Goal: Communication & Community: Ask a question

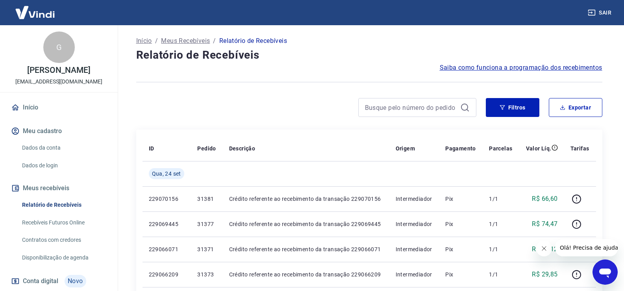
click at [607, 267] on icon "Abrir janela de mensagens" at bounding box center [605, 272] width 14 height 14
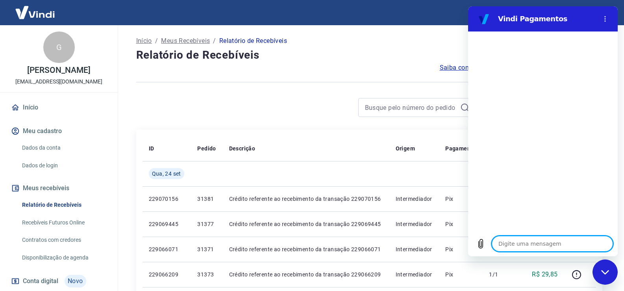
type textarea "f"
type textarea "x"
type textarea "fa"
type textarea "x"
type textarea "fal"
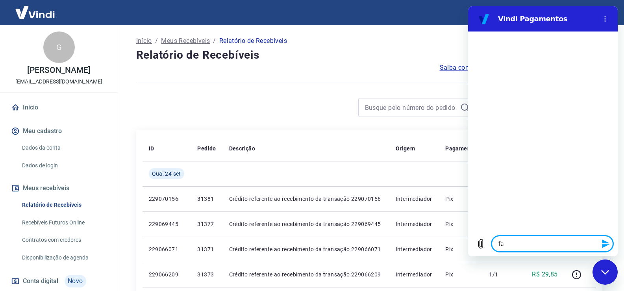
type textarea "x"
type textarea "fala"
type textarea "x"
type textarea "falar"
type textarea "x"
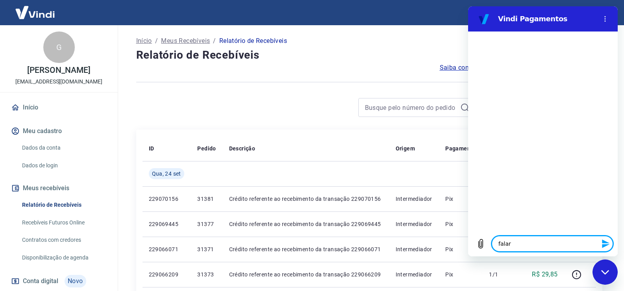
type textarea "falar"
type textarea "x"
type textarea "falar c"
type textarea "x"
type textarea "falar co"
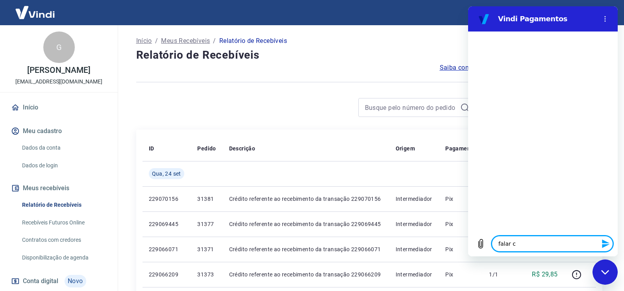
type textarea "x"
type textarea "falar com"
type textarea "x"
type textarea "falar com"
type textarea "x"
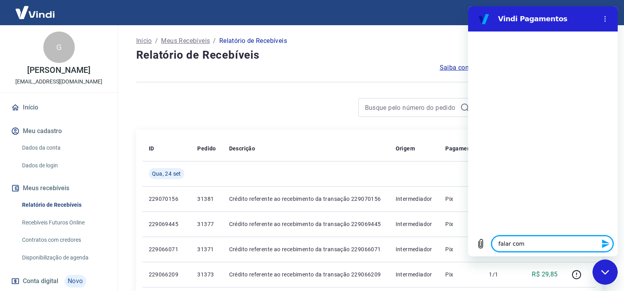
type textarea "falar com a"
type textarea "x"
type textarea "falar com at"
type textarea "x"
type textarea "falar com ate"
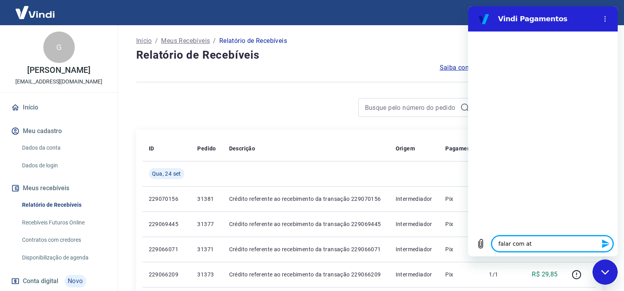
type textarea "x"
type textarea "falar com [GEOGRAPHIC_DATA]"
type textarea "x"
type textarea "falar com atend"
type textarea "x"
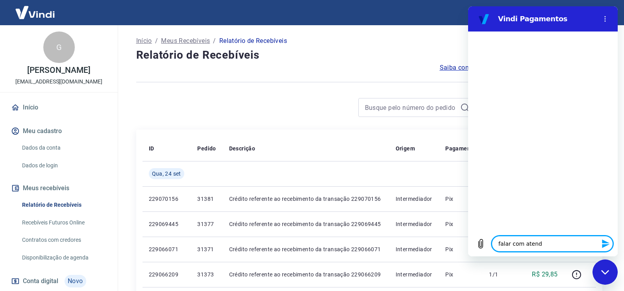
type textarea "falar com atende"
type textarea "x"
type textarea "falar com atenden"
type textarea "x"
type textarea "falar com atendent"
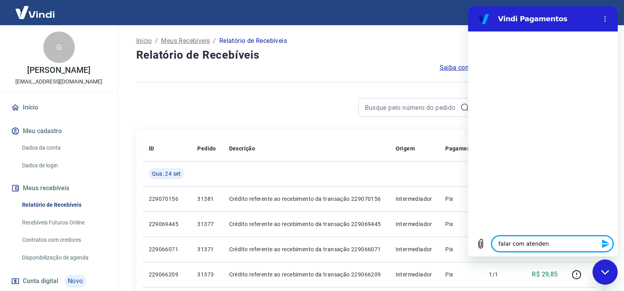
type textarea "x"
type textarea "falar com atendente"
type textarea "x"
type textarea "falar com atendente"
type textarea "x"
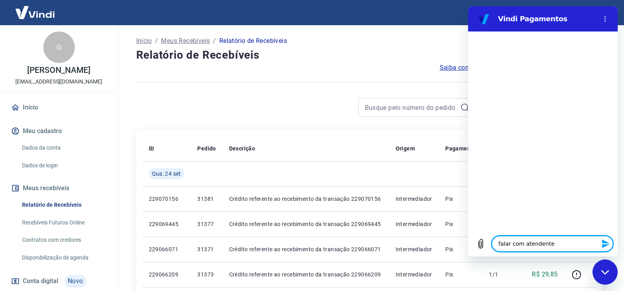
drag, startPoint x: 553, startPoint y: 245, endPoint x: 472, endPoint y: 241, distance: 81.2
click at [476, 241] on div "Digite uma mensagem falar com atendente x" at bounding box center [543, 243] width 150 height 25
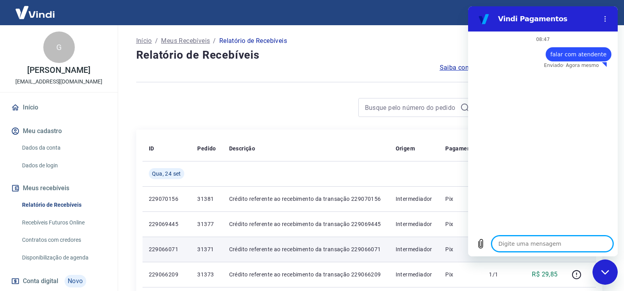
type textarea "x"
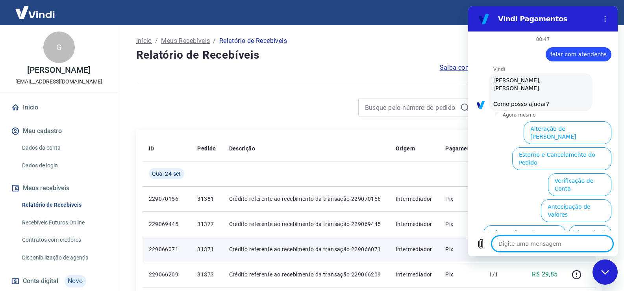
scroll to position [44, 0]
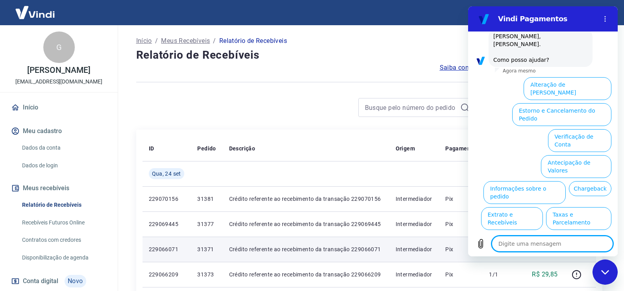
type textarea "falar com atendente"
type textarea "x"
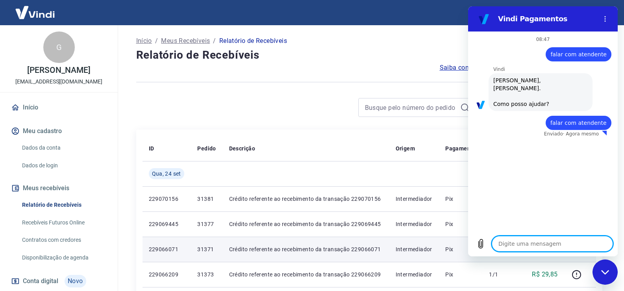
type textarea "x"
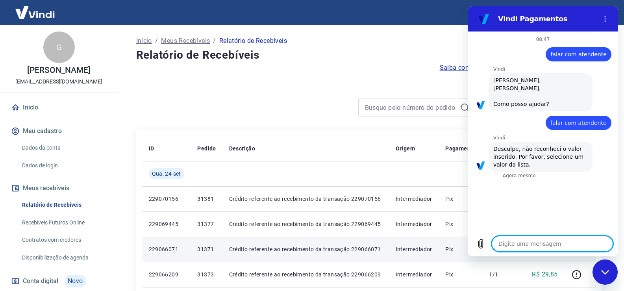
type textarea "falar com atendente"
type textarea "x"
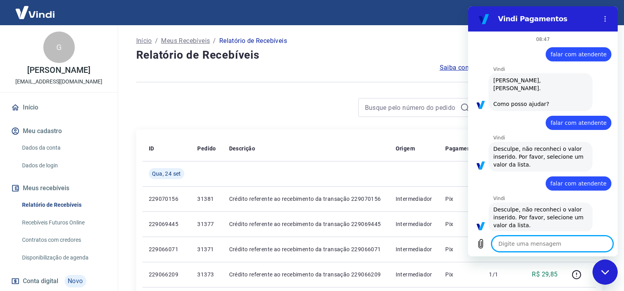
type textarea "falar com atendente"
type textarea "x"
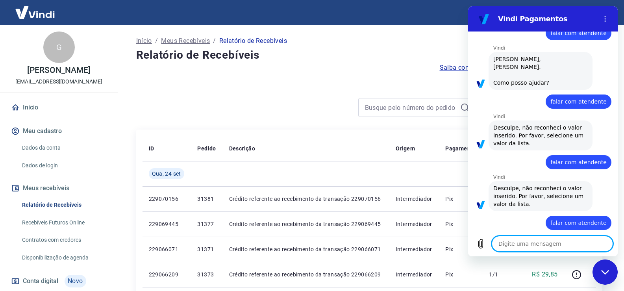
type textarea "x"
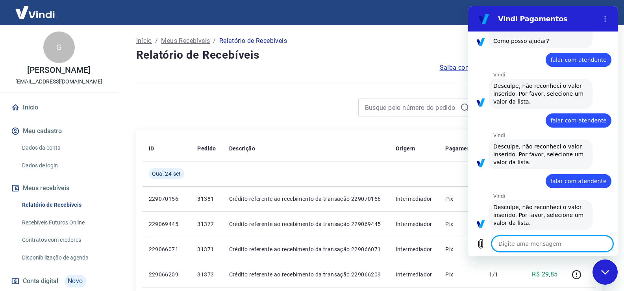
type textarea "falar com atendente"
type textarea "x"
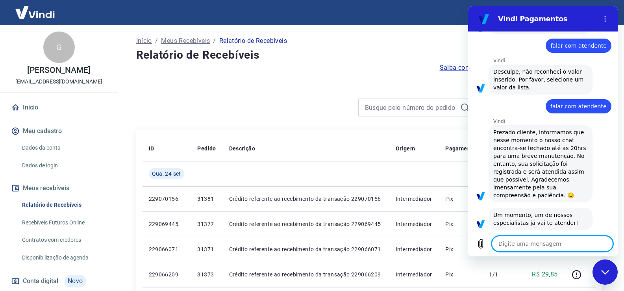
type textarea "x"
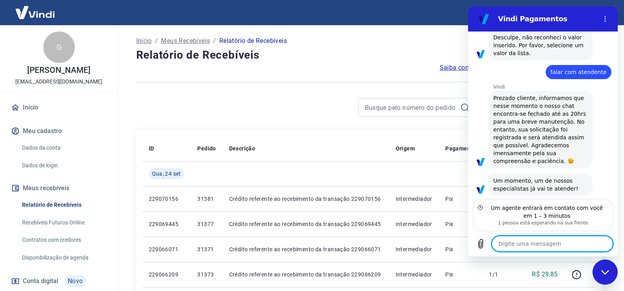
scroll to position [234, 0]
type textarea "b"
type textarea "x"
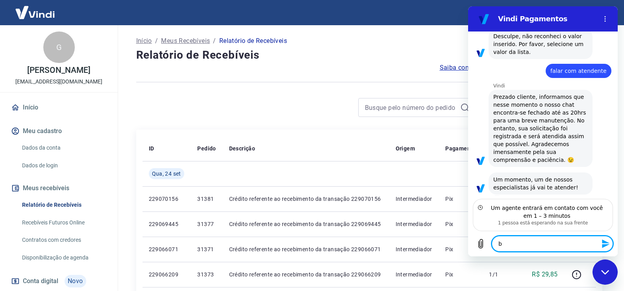
type textarea "bo"
type textarea "x"
type textarea "bom"
type textarea "x"
type textarea "bom"
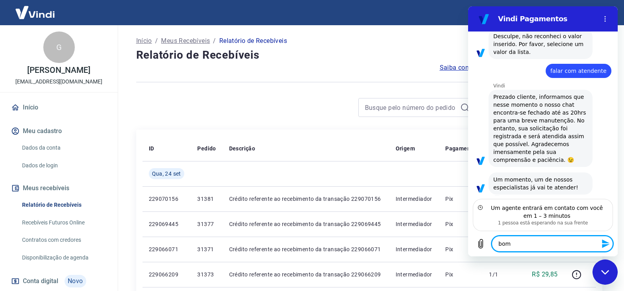
type textarea "x"
type textarea "bom d"
type textarea "x"
type textarea "bom di"
type textarea "x"
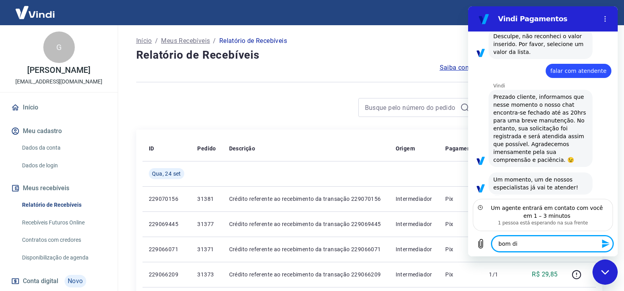
type textarea "bom dia"
type textarea "x"
type textarea "bom dia"
type textarea "x"
type textarea "bom dia"
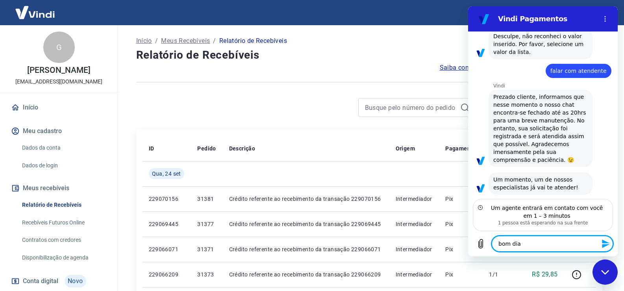
type textarea "x"
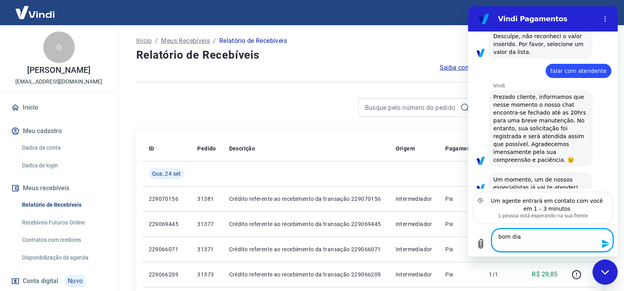
type textarea "bom dia a"
type textarea "x"
type textarea "bom dia ag"
type textarea "x"
type textarea "bom dia agu"
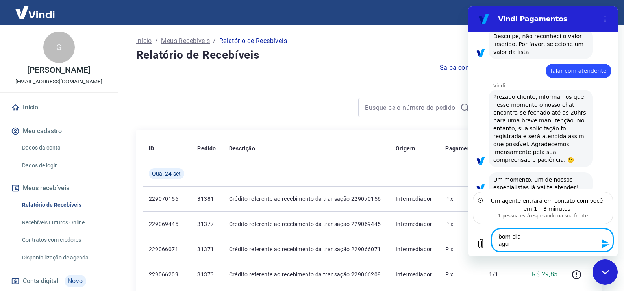
type textarea "x"
type textarea "bom dia agua"
type textarea "x"
type textarea "bom dia aguar"
type textarea "x"
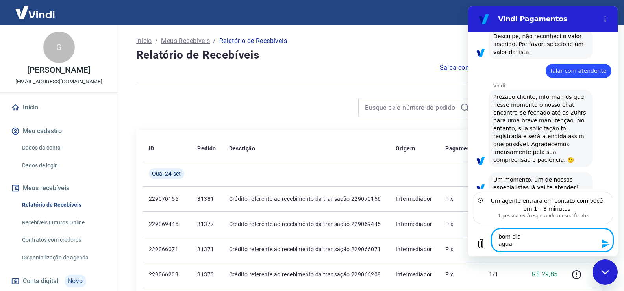
type textarea "bom dia aguard"
type textarea "x"
type textarea "bom dia aguarda"
type textarea "x"
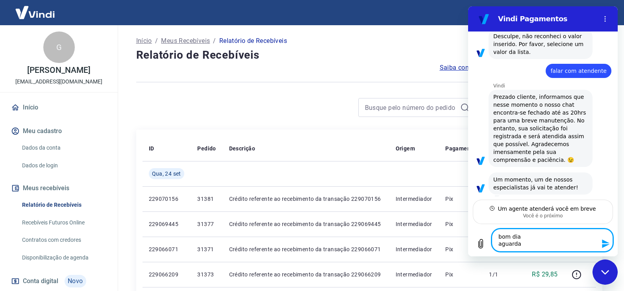
scroll to position [233, 0]
type textarea "bom dia aguardan"
type textarea "x"
type textarea "bom dia aguardand"
type textarea "x"
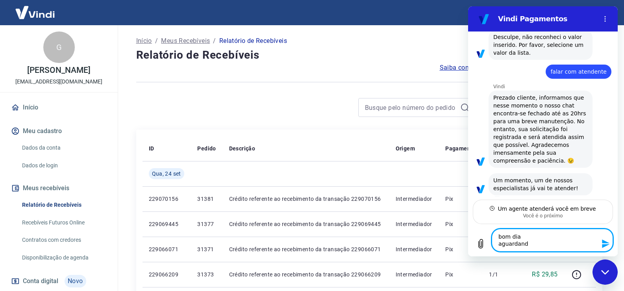
type textarea "bom dia aguardando"
type textarea "x"
type textarea "bom dia aguardando"
type textarea "x"
type textarea "bom dia aguardando r"
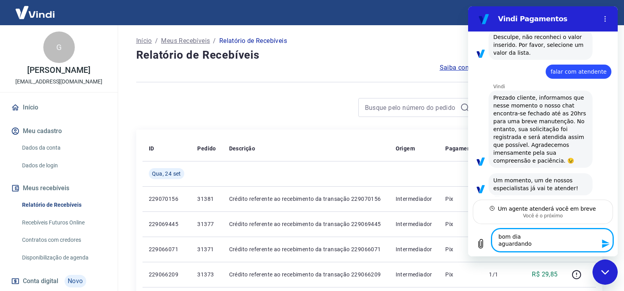
type textarea "x"
type textarea "bom dia aguardando re"
type textarea "x"
type textarea "bom dia aguardando res"
type textarea "x"
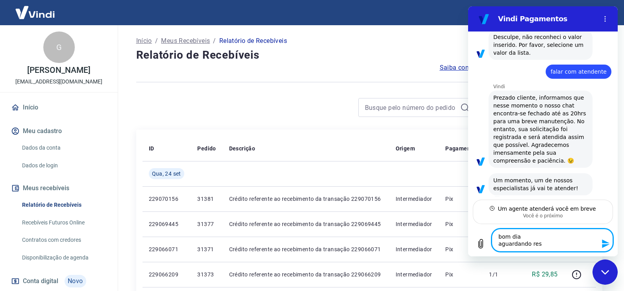
type textarea "bom dia aguardando resp"
type textarea "x"
type textarea "bom dia aguardando respo"
type textarea "x"
type textarea "bom dia aguardando respos"
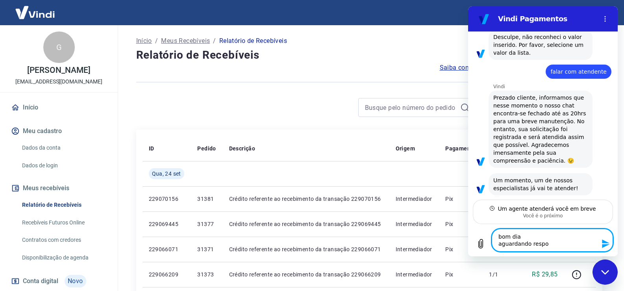
type textarea "x"
type textarea "bom dia aguardando respost"
type textarea "x"
type textarea "bom dia aguardando resposta"
type textarea "x"
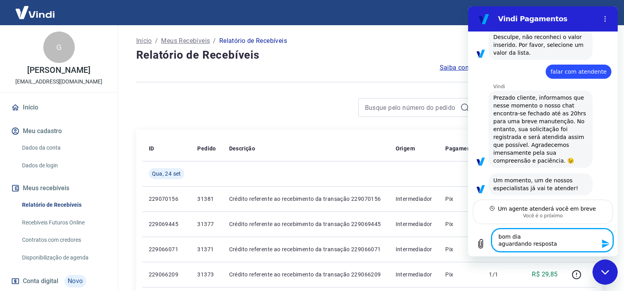
type textarea "bom dia aguardando resposta"
type textarea "x"
type textarea "bom dia aguardando resposta d"
type textarea "x"
type textarea "bom dia aguardando resposta do"
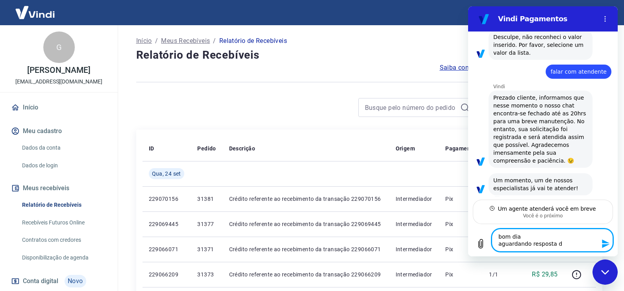
type textarea "x"
type textarea "bom dia aguardando resposta do"
type textarea "x"
type textarea "bom dia aguardando resposta do a"
type textarea "x"
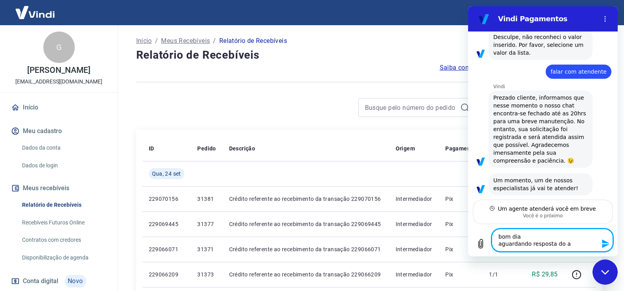
type textarea "bom dia aguardando resposta do at"
type textarea "x"
type textarea "bom dia aguardando resposta do ate"
type textarea "x"
type textarea "bom dia aguardando resposta do aten"
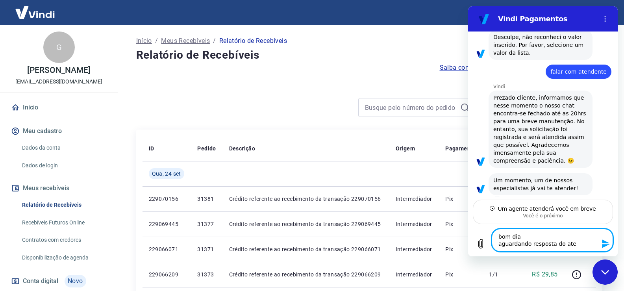
type textarea "x"
type textarea "bom dia aguardando resposta do atend"
type textarea "x"
type textarea "bom dia aguardando resposta do atendi"
type textarea "x"
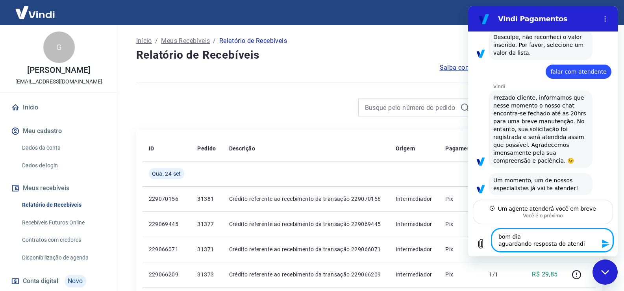
type textarea "bom dia aguardando resposta do atendim"
type textarea "x"
type textarea "bom dia aguardando resposta do atendime"
type textarea "x"
type textarea "bom dia aguardando resposta do atendimen"
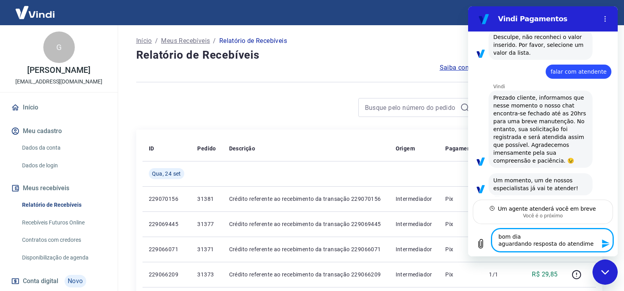
type textarea "x"
type textarea "bom dia aguardando resposta do atendiment"
type textarea "x"
type textarea "bom dia aguardando resposta do atendimento"
type textarea "x"
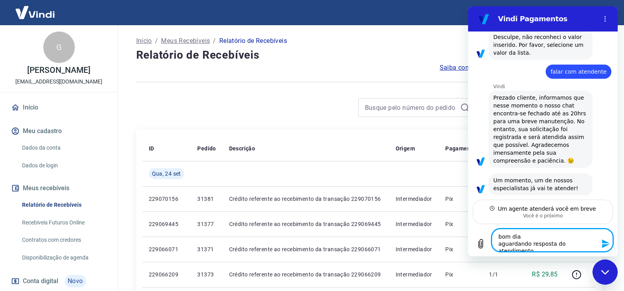
type textarea "bom dia aguardando resposta do atendimento"
type textarea "x"
type textarea "bom dia aguardando resposta do atendimento d"
type textarea "x"
type textarea "bom dia aguardando resposta do atendimento de"
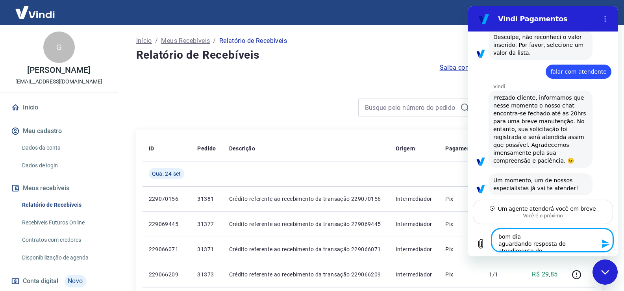
type textarea "x"
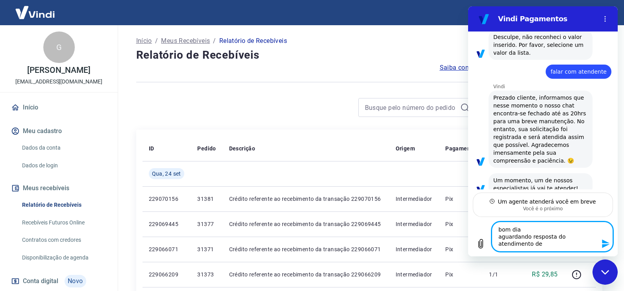
scroll to position [234, 0]
type textarea "bom dia aguardando resposta do atendimento des"
type textarea "x"
type textarea "bom dia aguardando resposta do atendimento desd"
type textarea "x"
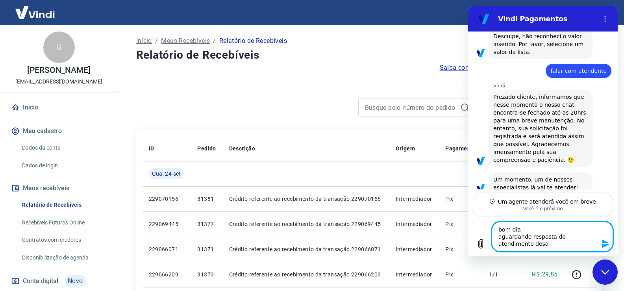
type textarea "bom dia aguardando resposta do atendimento desde"
type textarea "x"
type textarea "bom dia aguardando resposta do atendimento desde"
type textarea "x"
type textarea "bom dia aguardando resposta do atendimento desde 1"
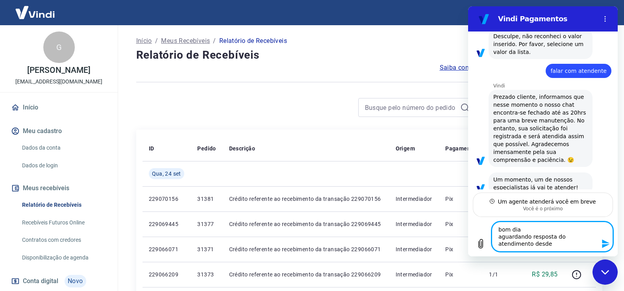
type textarea "x"
type textarea "bom dia aguardando resposta do atendimento desde 16"
type textarea "x"
type textarea "bom dia aguardando resposta do atendimento desde 169"
type textarea "x"
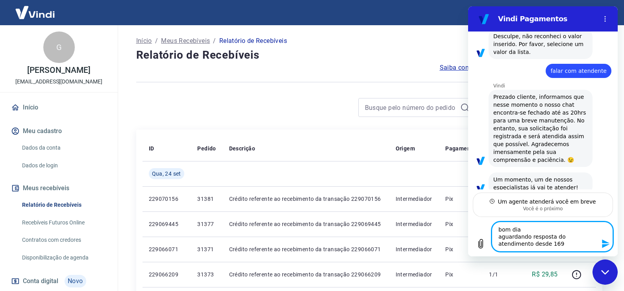
click at [593, 238] on textarea "bom dia aguardando resposta do atendimento desde 169" at bounding box center [552, 237] width 121 height 30
type textarea "bom dia aguardando resposta do atendimento 1desde 169"
type textarea "x"
type textarea "bom dia aguardando resposta do atendimento 16desde 169"
type textarea "x"
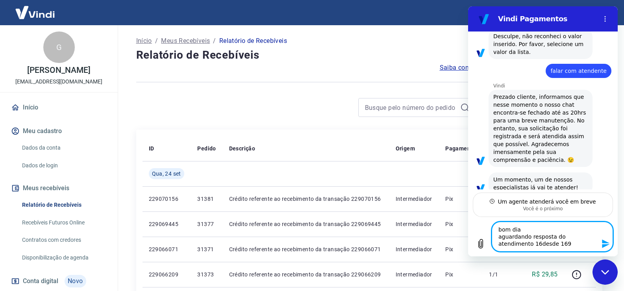
type textarea "bom dia aguardando resposta do atendimento 169desde 169"
type textarea "x"
type textarea "bom dia aguardando resposta do atendimento 1694desde 169"
type textarea "x"
type textarea "bom dia aguardando resposta do atendimento 16942desde 169"
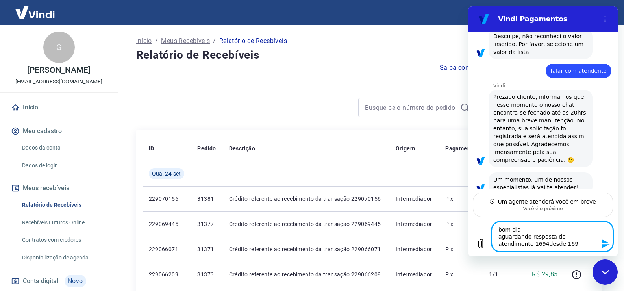
type textarea "x"
type textarea "bom dia aguardando resposta do atendimento 169426desde 169"
type textarea "x"
type textarea "bom dia aguardando resposta do atendimento 1694260desde 169"
type textarea "x"
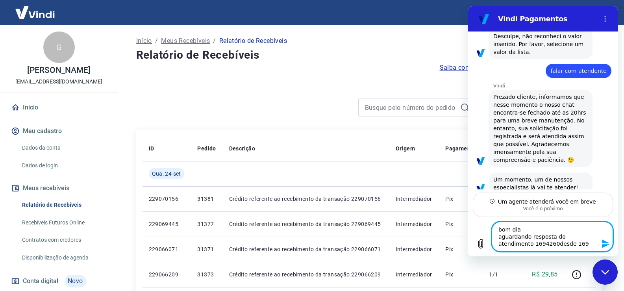
type textarea "bom dia aguardando resposta do atendimento 1694260 desde 169"
type textarea "x"
drag, startPoint x: 537, startPoint y: 244, endPoint x: 559, endPoint y: 246, distance: 22.1
click at [559, 246] on textarea "bom dia aguardando resposta do atendimento 1694260 desde 169" at bounding box center [552, 237] width 121 height 30
type textarea "bom dia aguardando resposta do atendimento 1694260 desde d"
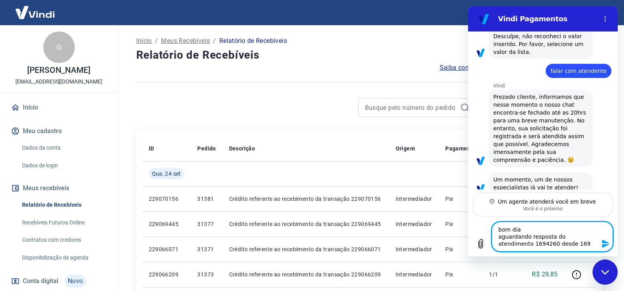
type textarea "x"
type textarea "bom dia aguardando resposta do atendimento 1694260 desde do"
type textarea "x"
type textarea "bom dia aguardando resposta do atendimento 1694260 desde do"
type textarea "x"
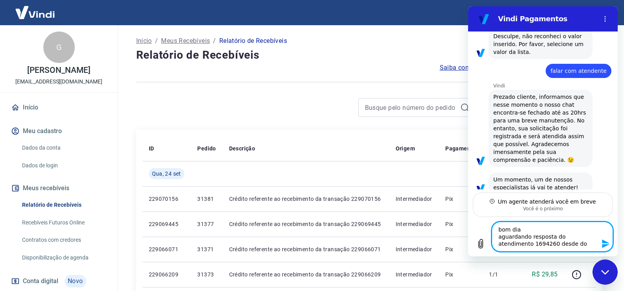
type textarea "bom dia aguardando resposta do atendimento 1694260 desde do d"
type textarea "x"
type textarea "bom dia aguardando resposta do atendimento 1694260 desde do di"
type textarea "x"
type textarea "bom dia aguardando resposta do atendimento 1694260 desde do dia"
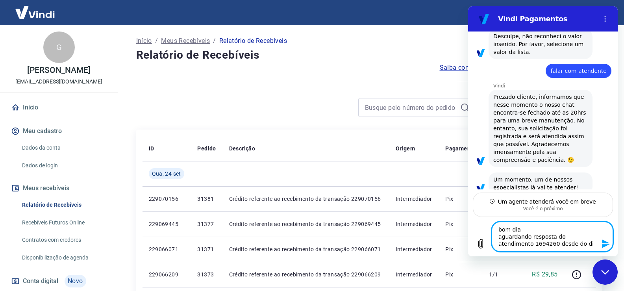
type textarea "x"
type textarea "bom dia aguardando resposta do atendimento 1694260 desde do dia"
type textarea "x"
type textarea "bom dia aguardando resposta do atendimento 1694260 desde do dia 1"
type textarea "x"
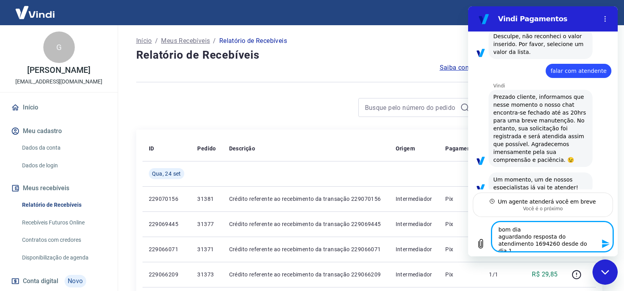
type textarea "bom dia aguardando resposta do atendimento 1694260 desde do dia 19"
type textarea "x"
type textarea "bom dia aguardando resposta do atendimento 1694260 desde do dia 19/"
type textarea "x"
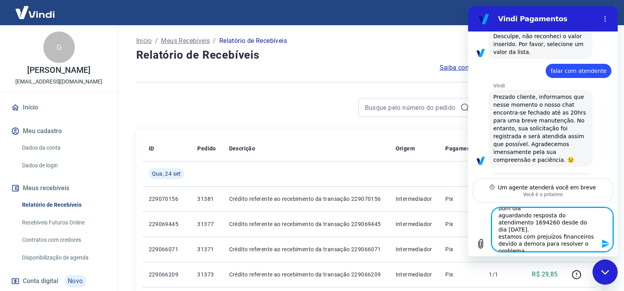
scroll to position [0, 0]
drag, startPoint x: 505, startPoint y: 240, endPoint x: 494, endPoint y: 197, distance: 44.3
click at [494, 197] on div "08:47 diz: falar com atendente Enviado · 08:47 [PERSON_NAME] diz: [PERSON_NAME]…" at bounding box center [543, 144] width 150 height 225
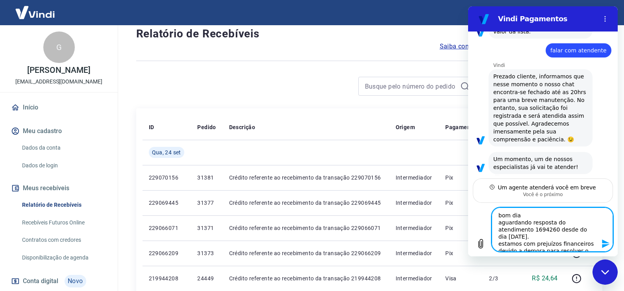
scroll to position [39, 0]
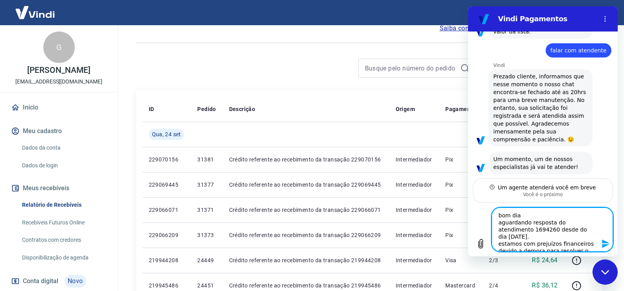
click at [605, 243] on icon "Enviar mensagem" at bounding box center [605, 243] width 7 height 9
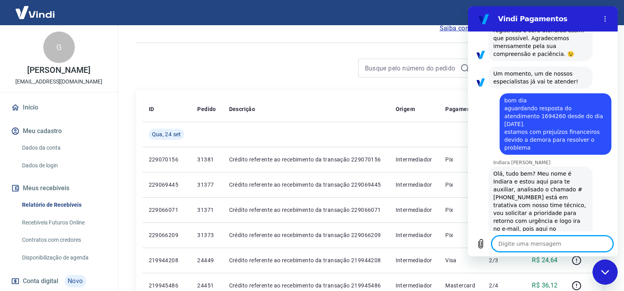
scroll to position [346, 0]
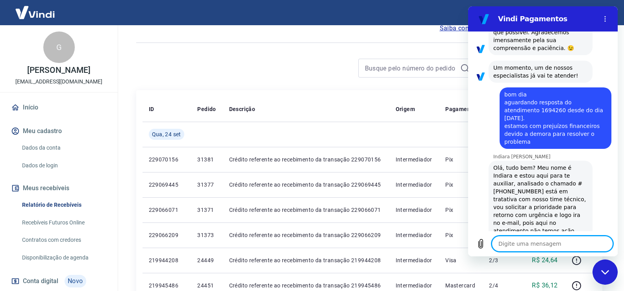
click at [517, 244] on textarea at bounding box center [552, 244] width 121 height 16
click at [506, 249] on textarea "a vindi tem ouvidoria?" at bounding box center [552, 244] width 121 height 16
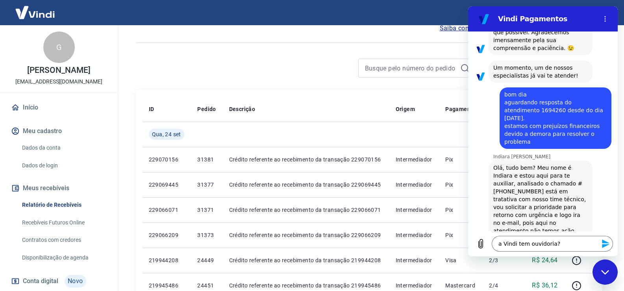
click at [601, 245] on button "Enviar mensagem" at bounding box center [605, 244] width 16 height 16
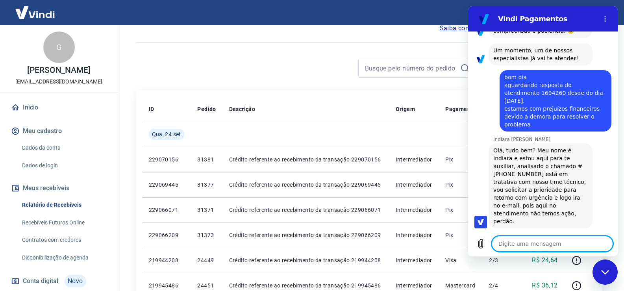
scroll to position [365, 0]
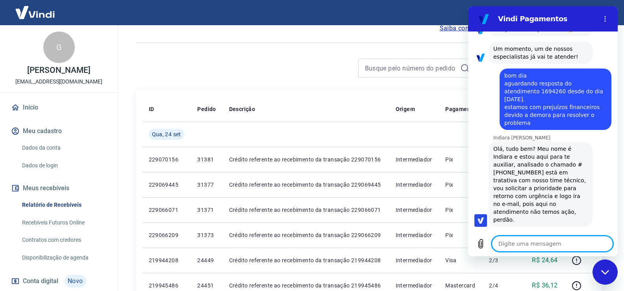
click at [534, 246] on textarea at bounding box center [552, 244] width 121 height 16
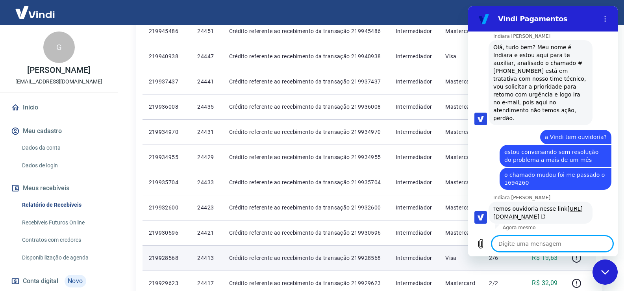
scroll to position [468, 0]
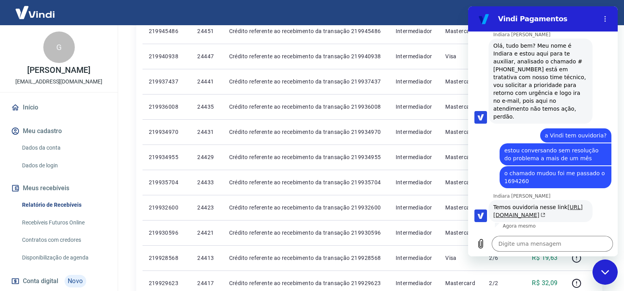
click at [516, 205] on link "[URL][DOMAIN_NAME]" at bounding box center [538, 211] width 89 height 14
click at [523, 247] on textarea at bounding box center [552, 244] width 121 height 16
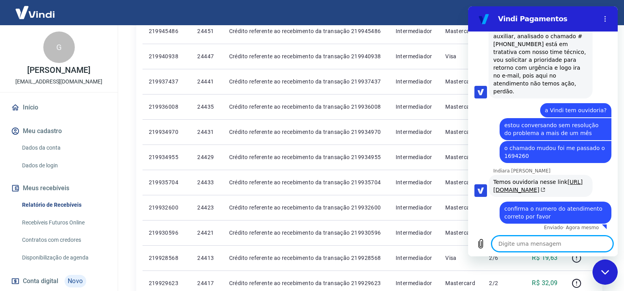
scroll to position [495, 0]
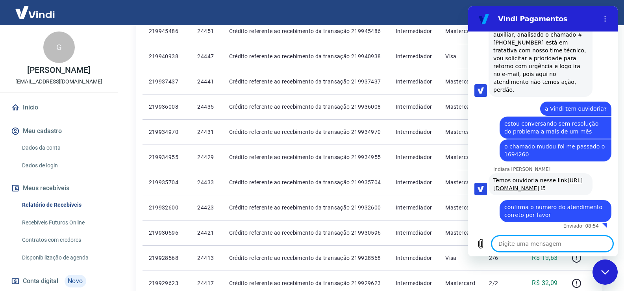
click at [538, 245] on textarea at bounding box center [552, 244] width 121 height 16
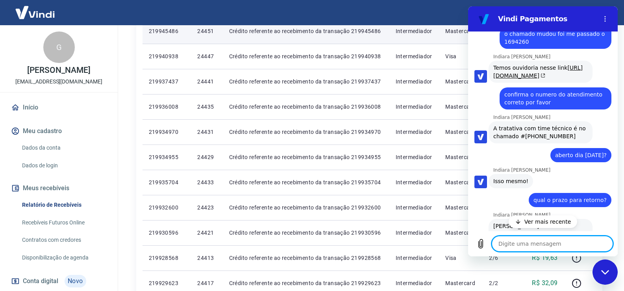
scroll to position [642, 0]
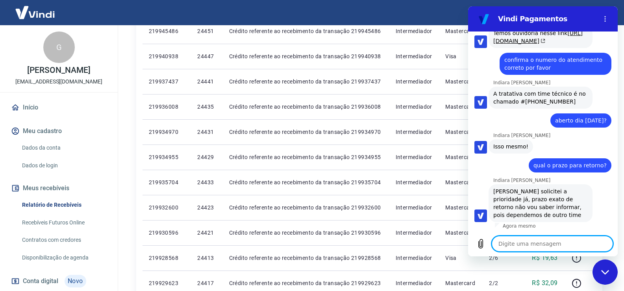
click at [523, 241] on textarea at bounding box center [552, 244] width 121 height 16
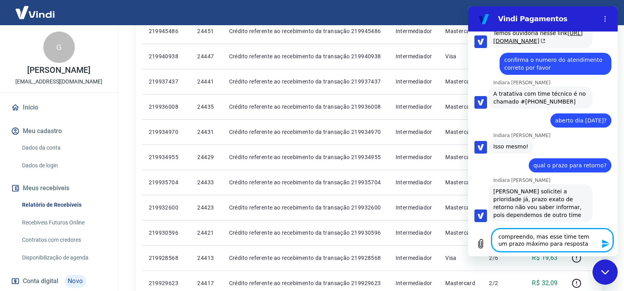
click at [578, 245] on textarea "compreendo, mas esse time tem um prazo máximo para resposta" at bounding box center [552, 240] width 121 height 23
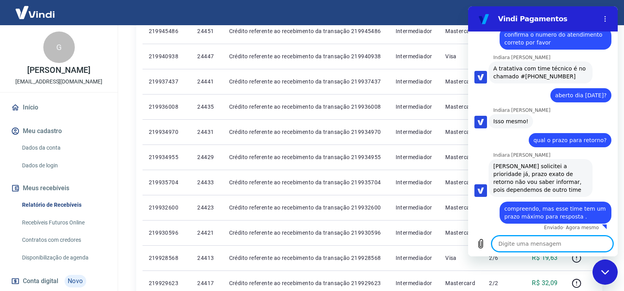
scroll to position [669, 0]
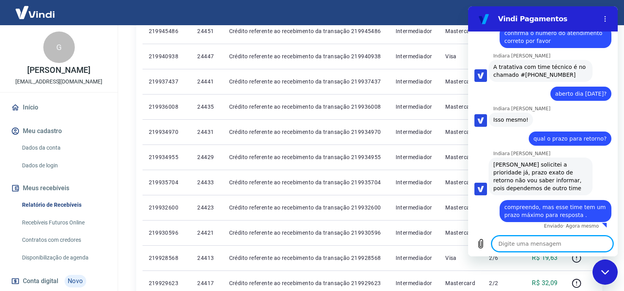
click at [578, 245] on textarea at bounding box center [552, 244] width 121 height 16
click at [584, 249] on textarea "estamos com prejuízo financeiro" at bounding box center [552, 244] width 121 height 16
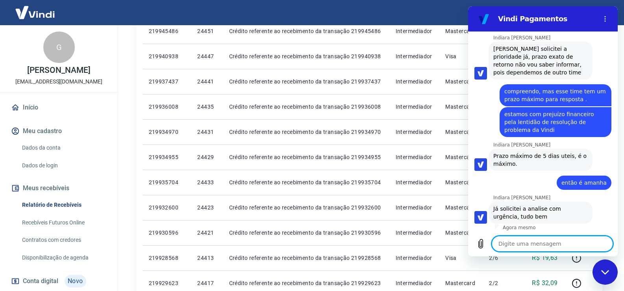
scroll to position [786, 0]
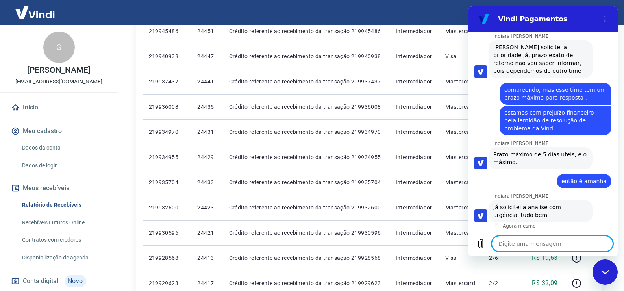
click at [516, 244] on textarea at bounding box center [552, 244] width 121 height 16
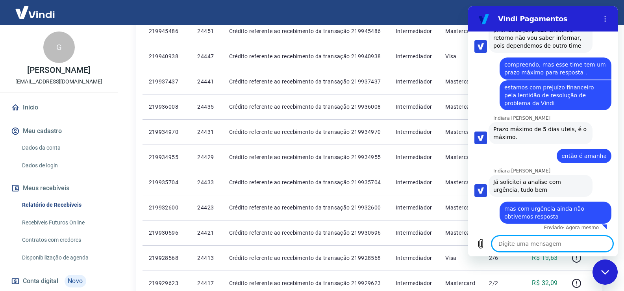
scroll to position [813, 0]
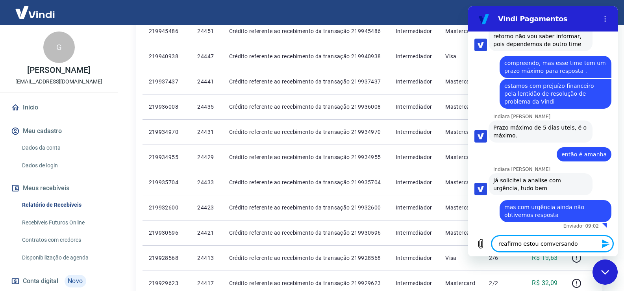
drag, startPoint x: 545, startPoint y: 236, endPoint x: 545, endPoint y: 246, distance: 10.2
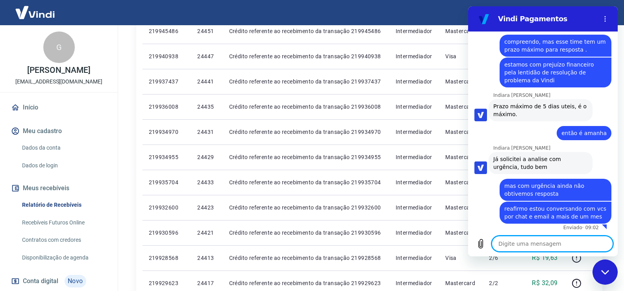
scroll to position [836, 0]
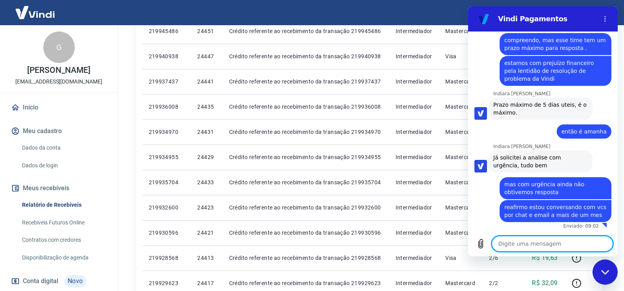
paste textarea "Os resultados têm demorado além do esperado, o que mostra a necessidade de maio…"
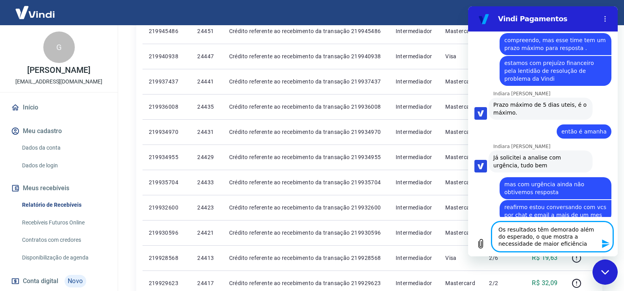
drag, startPoint x: 500, startPoint y: 229, endPoint x: 531, endPoint y: 227, distance: 31.6
click at [531, 227] on textarea "Os resultados têm demorado além do esperado, o que mostra a necessidade de maio…" at bounding box center [552, 237] width 121 height 30
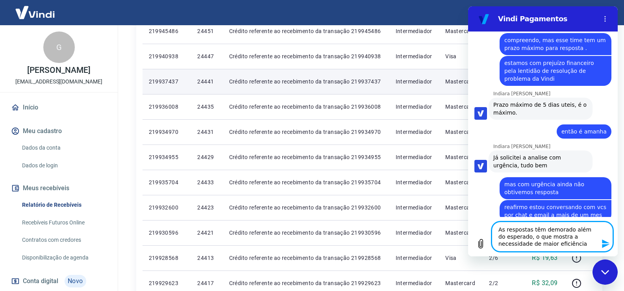
scroll to position [850, 0]
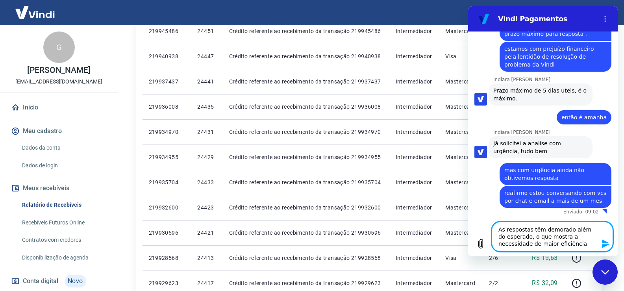
click at [552, 247] on textarea "As respostas têm demorado além do esperado, o que mostra a necessidade de maior…" at bounding box center [552, 237] width 121 height 30
paste textarea "gilidade e assertividade na execução"
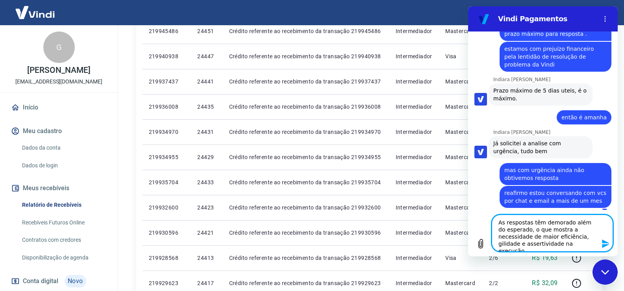
click at [549, 239] on textarea "As respostas têm demorado além do esperado, o que mostra a necessidade de maior…" at bounding box center [552, 233] width 121 height 37
drag, startPoint x: 531, startPoint y: 246, endPoint x: 495, endPoint y: 243, distance: 36.4
click at [495, 243] on textarea "As respostas têm demorado além do esperado, o que mostra a necessidade de maior…" at bounding box center [552, 233] width 121 height 37
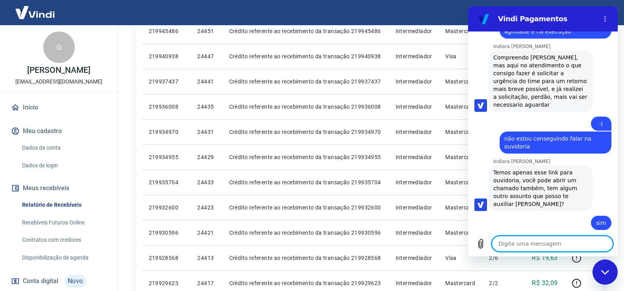
scroll to position [1084, 0]
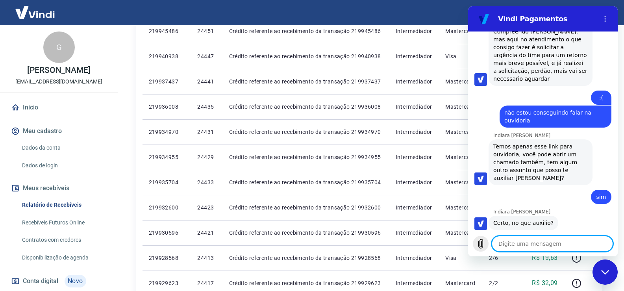
click at [480, 245] on icon "Carregar arquivo" at bounding box center [481, 243] width 4 height 9
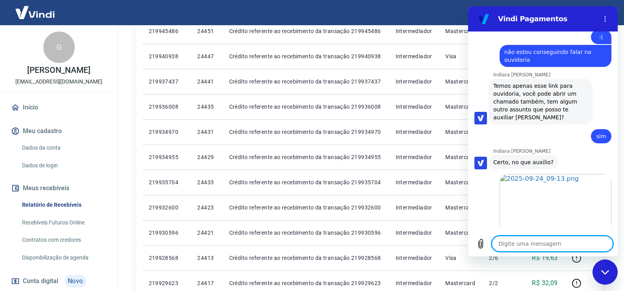
scroll to position [1146, 0]
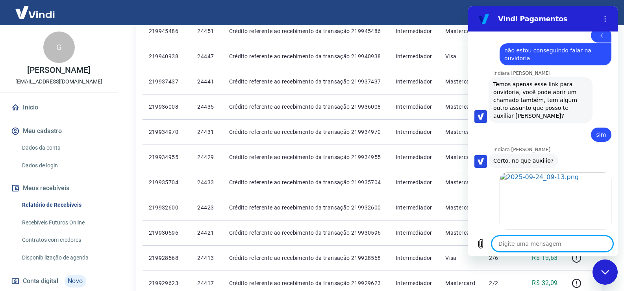
click at [521, 249] on textarea at bounding box center [552, 244] width 121 height 16
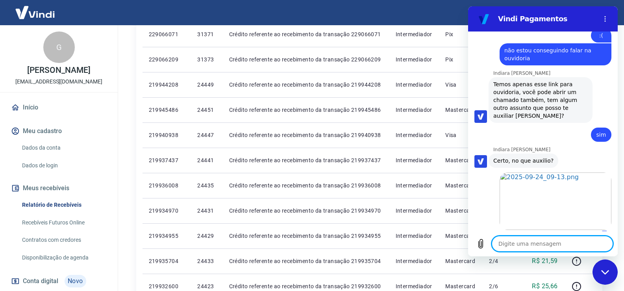
click at [524, 251] on textarea at bounding box center [552, 244] width 121 height 16
drag, startPoint x: 579, startPoint y: 244, endPoint x: 587, endPoint y: 245, distance: 8.3
click at [580, 244] on textarea "numero de chamado valido" at bounding box center [552, 244] width 121 height 16
click at [605, 245] on icon "Enviar mensagem" at bounding box center [605, 243] width 7 height 9
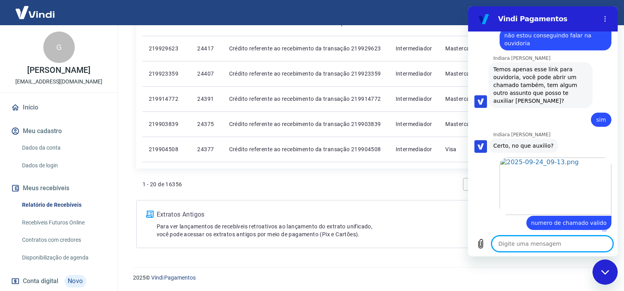
scroll to position [529, 0]
click at [544, 241] on textarea at bounding box center [552, 244] width 121 height 16
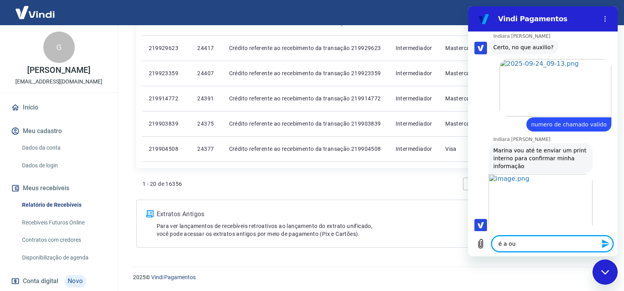
scroll to position [1261, 0]
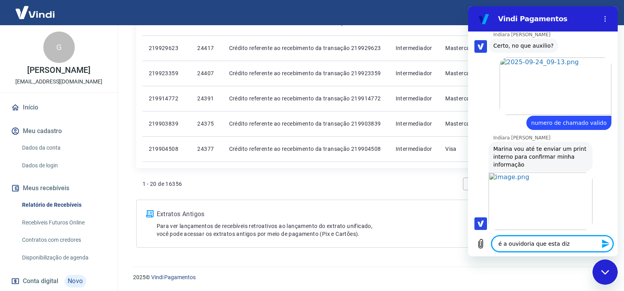
drag, startPoint x: 576, startPoint y: 242, endPoint x: 506, endPoint y: 244, distance: 70.1
click at [518, 243] on textarea "é a ouvidoria que esta diz" at bounding box center [552, 244] width 121 height 16
drag, startPoint x: 505, startPoint y: 246, endPoint x: 508, endPoint y: 252, distance: 6.5
click at [505, 247] on textarea "é a ouvidoria que esta diz" at bounding box center [552, 244] width 121 height 16
drag, startPoint x: 558, startPoint y: 243, endPoint x: 571, endPoint y: 245, distance: 12.4
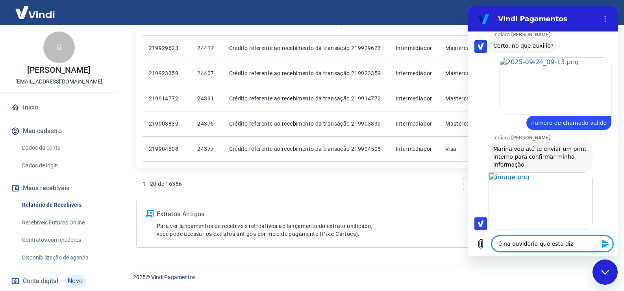
click at [571, 245] on textarea "é na ouvidoria que esta diz" at bounding box center [552, 244] width 121 height 16
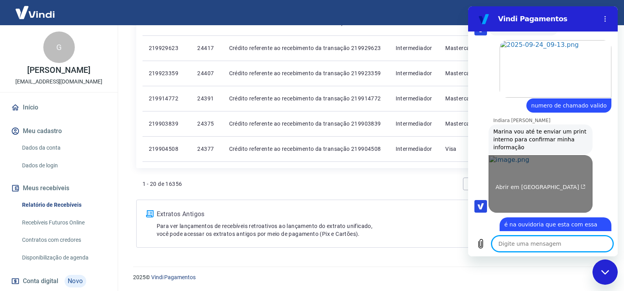
scroll to position [1280, 0]
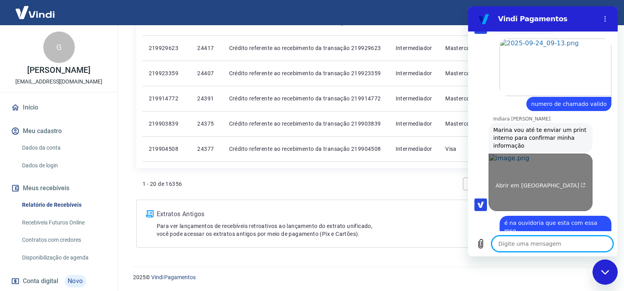
click at [542, 165] on link "Abrir em [GEOGRAPHIC_DATA]" at bounding box center [541, 183] width 104 height 58
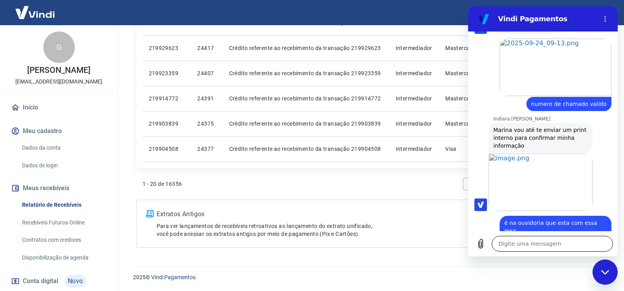
click at [536, 247] on textarea at bounding box center [552, 244] width 121 height 16
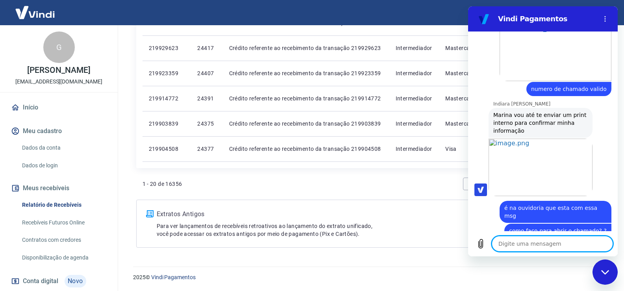
scroll to position [1329, 0]
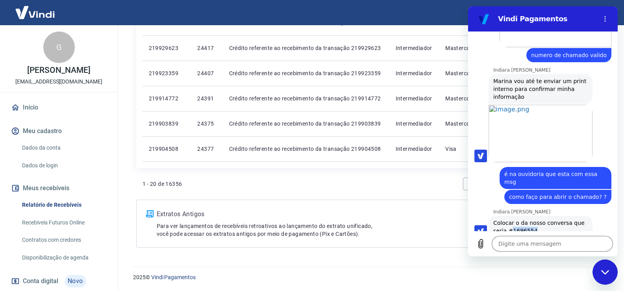
drag, startPoint x: 510, startPoint y: 215, endPoint x: 531, endPoint y: 214, distance: 21.3
click at [531, 219] on span "Colocar o da nosso conversa que seria #1696554" at bounding box center [541, 227] width 95 height 16
copy span "1696554"
click at [534, 219] on span "Colocar o da nosso conversa que seria #1696554" at bounding box center [541, 227] width 95 height 16
drag, startPoint x: 534, startPoint y: 215, endPoint x: 506, endPoint y: 217, distance: 28.8
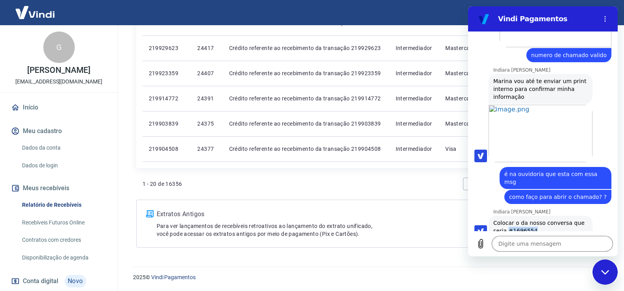
click at [506, 219] on span "Colocar o da nosso conversa que seria #1696554" at bounding box center [541, 227] width 95 height 16
copy span "#1696554"
click at [478, 248] on button "Carregar arquivo" at bounding box center [481, 244] width 16 height 16
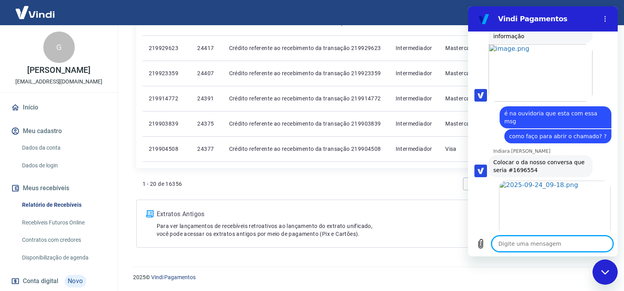
scroll to position [1391, 0]
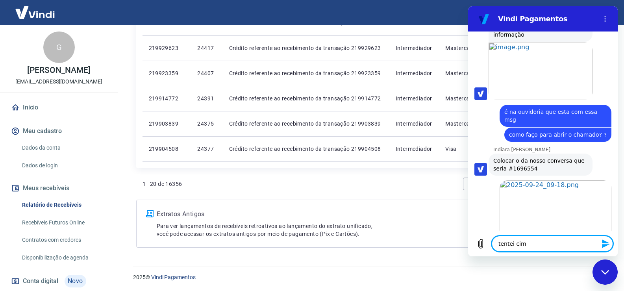
click at [532, 243] on textarea "tentei cim" at bounding box center [552, 244] width 121 height 16
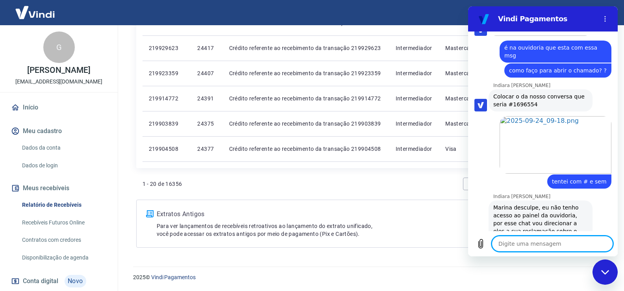
scroll to position [1456, 0]
click at [554, 243] on textarea at bounding box center [552, 244] width 121 height 16
click at [544, 242] on textarea at bounding box center [552, 244] width 121 height 16
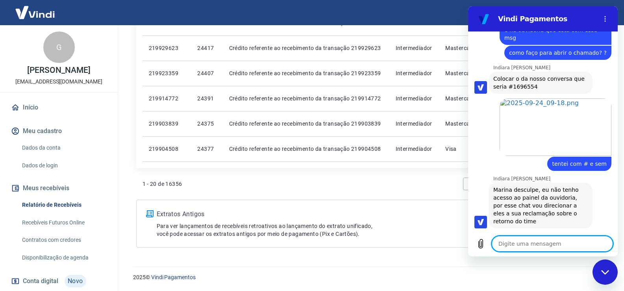
scroll to position [1475, 0]
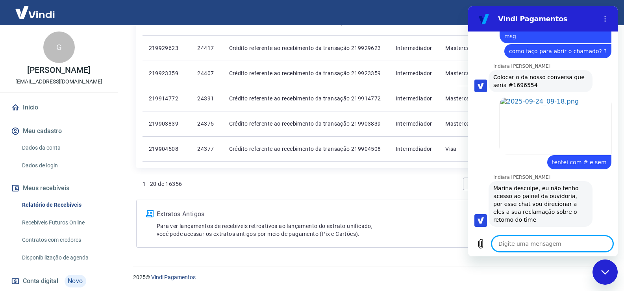
click at [512, 247] on textarea at bounding box center [552, 244] width 121 height 16
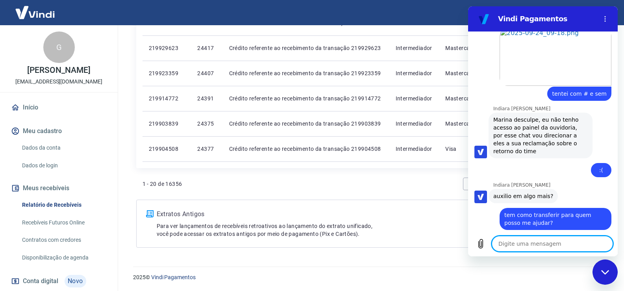
scroll to position [1542, 0]
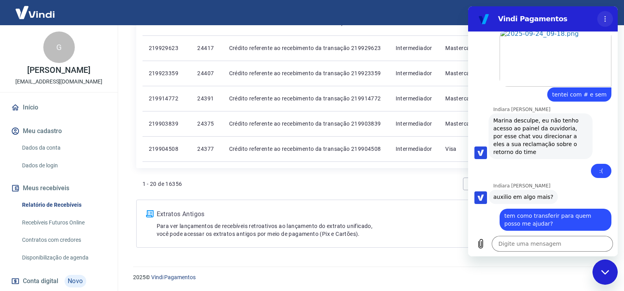
click at [606, 19] on circle "Menu de opções" at bounding box center [605, 19] width 1 height 1
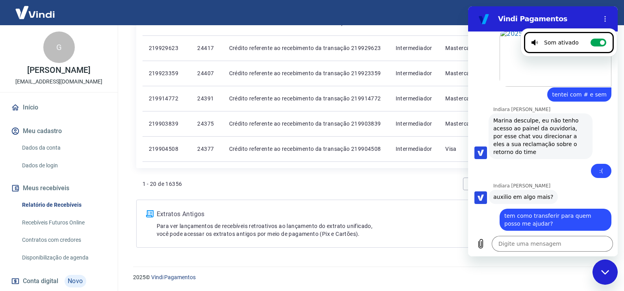
click at [536, 44] on icon at bounding box center [534, 43] width 4 height 6
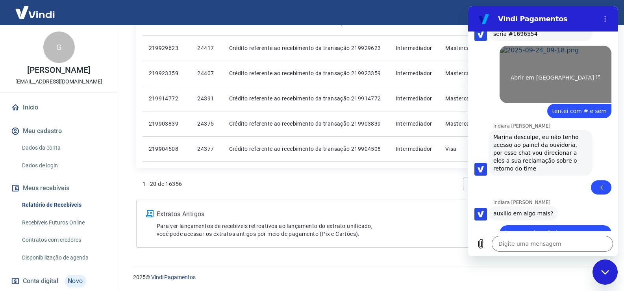
scroll to position [1527, 0]
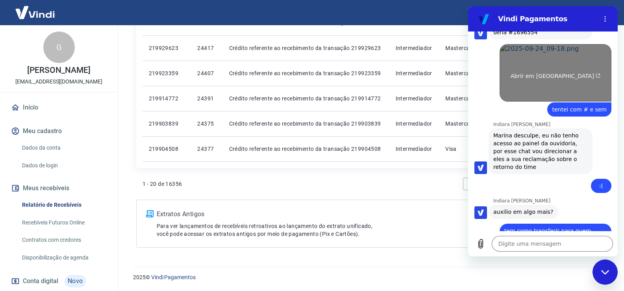
click at [566, 73] on span "Abrir em [GEOGRAPHIC_DATA]" at bounding box center [556, 76] width 90 height 6
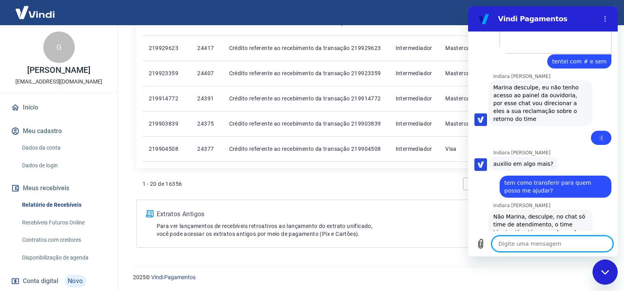
scroll to position [1577, 0]
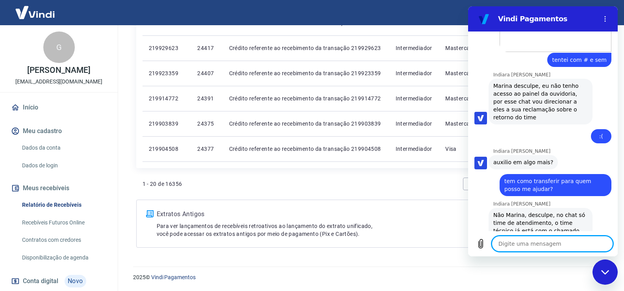
click at [511, 244] on textarea at bounding box center [552, 244] width 121 height 16
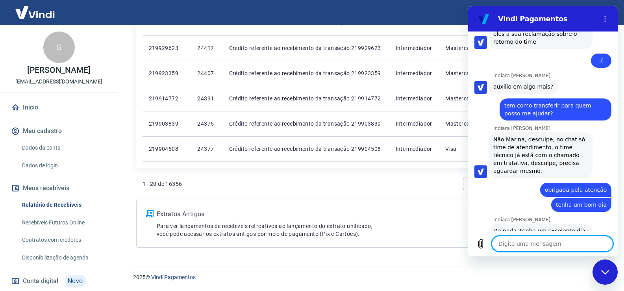
scroll to position [1697, 0]
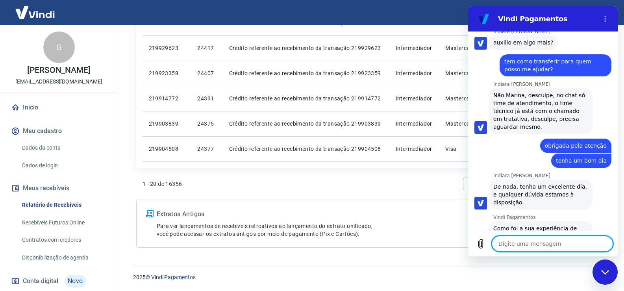
click at [594, 254] on button "Ruim 👎" at bounding box center [594, 265] width 35 height 23
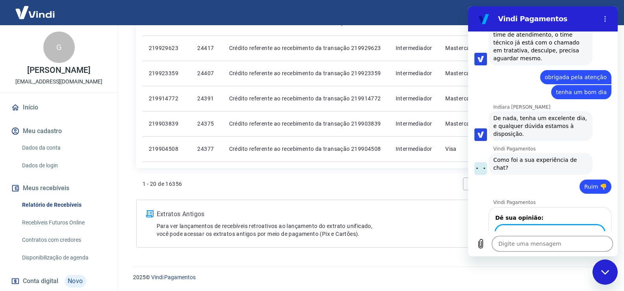
scroll to position [1765, 0]
click at [590, 225] on input "a Vindi não resolve os problemas" at bounding box center [549, 233] width 109 height 17
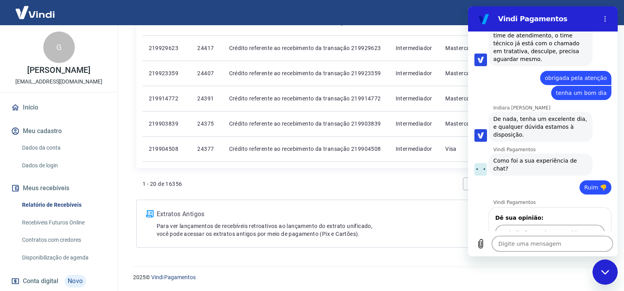
click at [588, 251] on span "Enviar" at bounding box center [589, 255] width 17 height 9
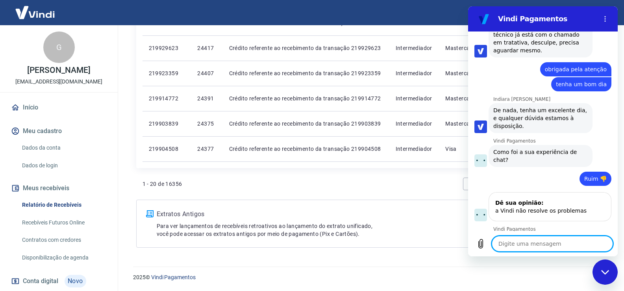
scroll to position [1775, 0]
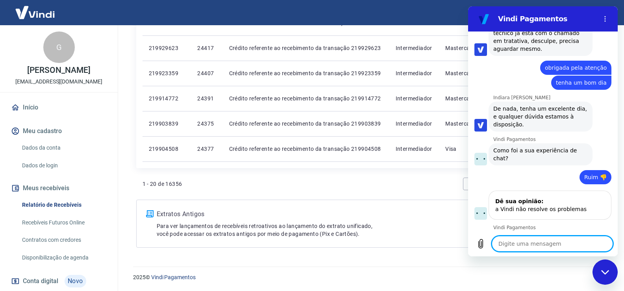
click at [601, 273] on icon "Fechar janela de mensagens" at bounding box center [605, 272] width 8 height 5
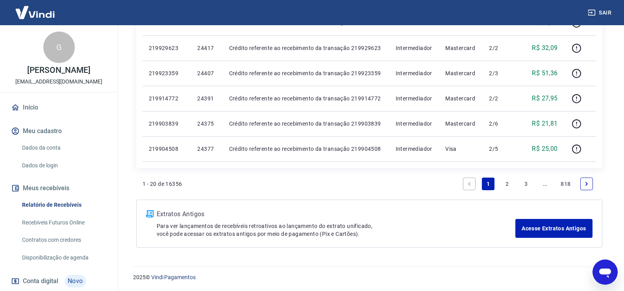
click at [605, 274] on icon "Abrir janela de mensagens" at bounding box center [605, 273] width 12 height 9
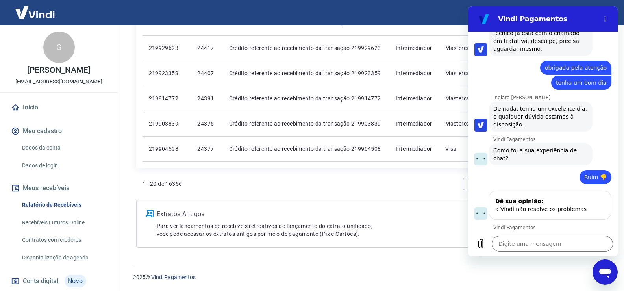
scroll to position [0, 0]
click at [607, 275] on icon "Fechar janela de mensagens" at bounding box center [605, 272] width 8 height 5
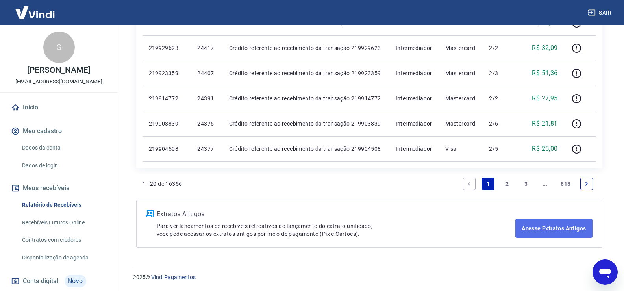
click at [533, 231] on link "Acesse Extratos Antigos" at bounding box center [554, 228] width 77 height 19
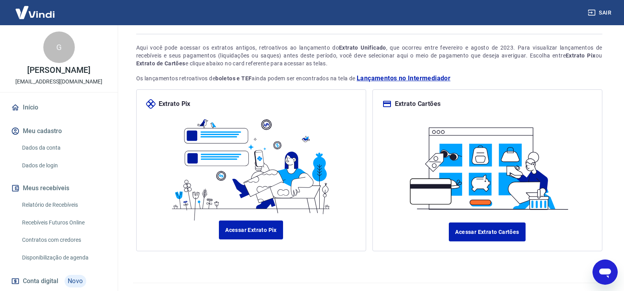
scroll to position [55, 0]
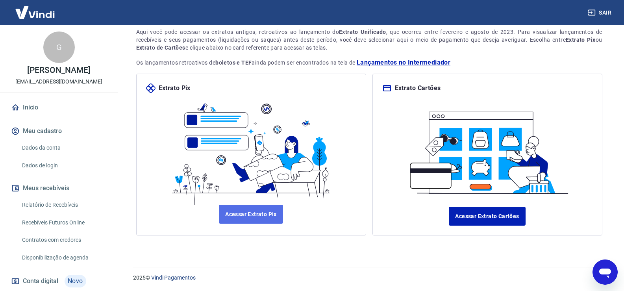
click at [247, 213] on link "Acessar Extrato Pix" at bounding box center [251, 214] width 64 height 19
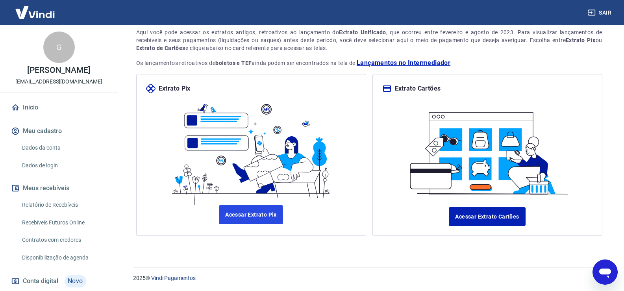
scroll to position [0, 0]
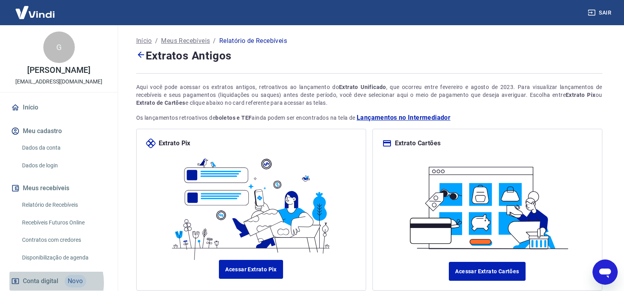
click at [48, 283] on span "Conta digital" at bounding box center [40, 281] width 35 height 11
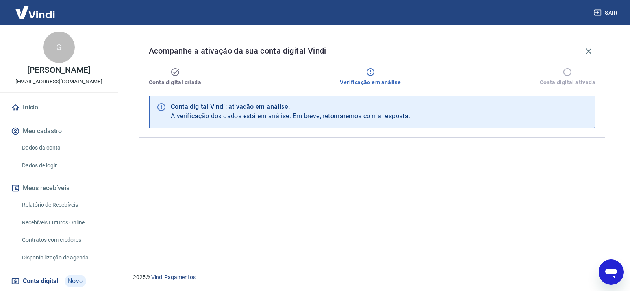
click at [45, 206] on link "Relatório de Recebíveis" at bounding box center [63, 205] width 89 height 16
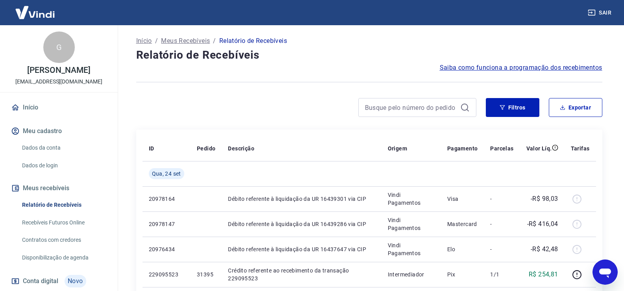
click at [69, 208] on link "Relatório de Recebíveis" at bounding box center [63, 205] width 89 height 16
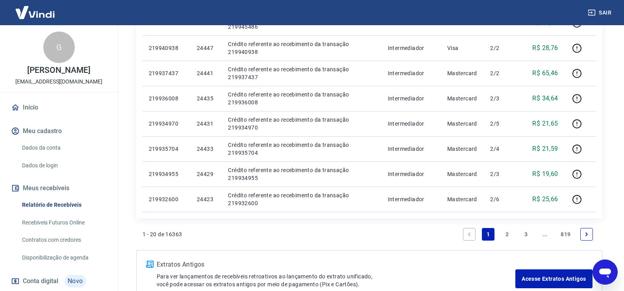
scroll to position [529, 0]
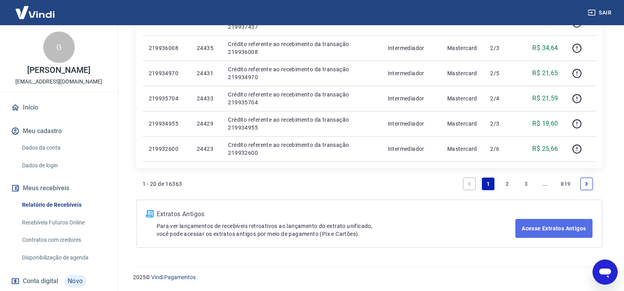
click at [555, 227] on link "Acesse Extratos Antigos" at bounding box center [554, 228] width 77 height 19
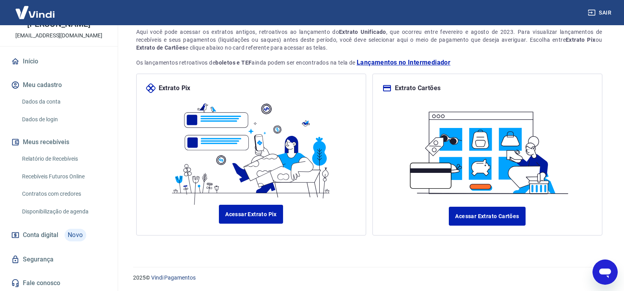
scroll to position [47, 0]
click at [52, 232] on span "Conta digital" at bounding box center [40, 234] width 35 height 11
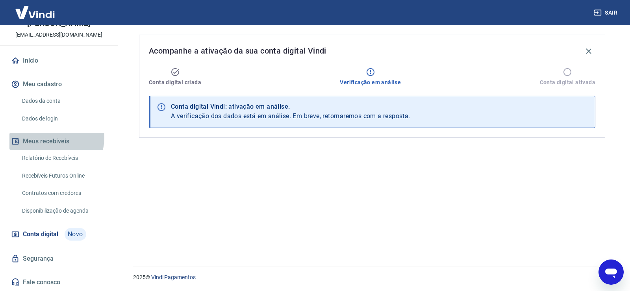
click at [55, 138] on button "Meus recebíveis" at bounding box center [58, 141] width 99 height 17
click at [55, 161] on link "Relatório de Recebíveis" at bounding box center [63, 158] width 89 height 16
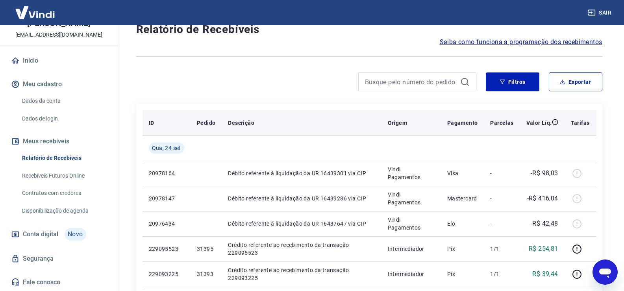
scroll to position [39, 0]
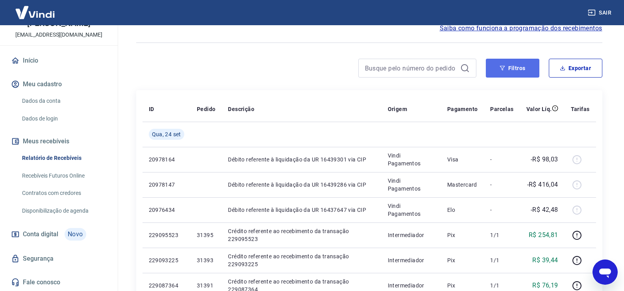
click at [526, 71] on button "Filtros" at bounding box center [513, 68] width 54 height 19
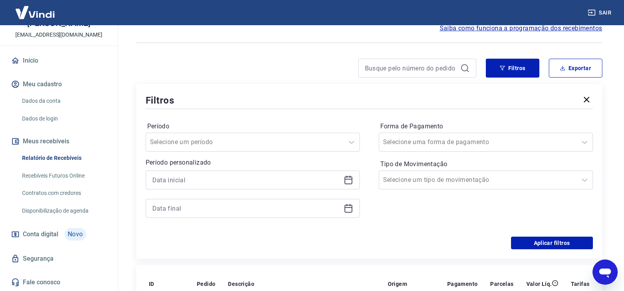
click at [349, 179] on icon at bounding box center [349, 179] width 8 height 1
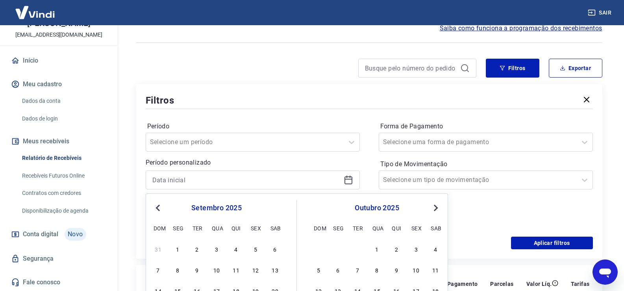
click at [159, 206] on span "Previous Month" at bounding box center [159, 207] width 0 height 9
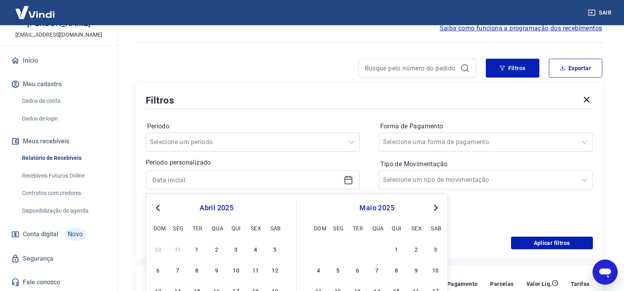
click at [159, 206] on span "Previous Month" at bounding box center [159, 207] width 0 height 9
click at [217, 246] on div "1" at bounding box center [216, 248] width 9 height 9
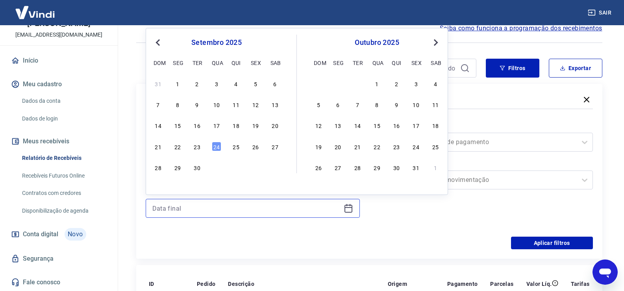
click at [208, 211] on input at bounding box center [246, 208] width 188 height 12
click at [159, 44] on span "Previous Month" at bounding box center [159, 42] width 0 height 9
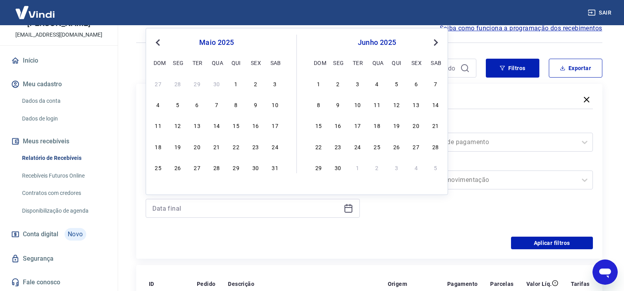
click at [159, 44] on span "Previous Month" at bounding box center [159, 42] width 0 height 9
click at [157, 46] on button "Previous Month" at bounding box center [157, 42] width 9 height 9
click at [254, 168] on div "31" at bounding box center [255, 167] width 9 height 9
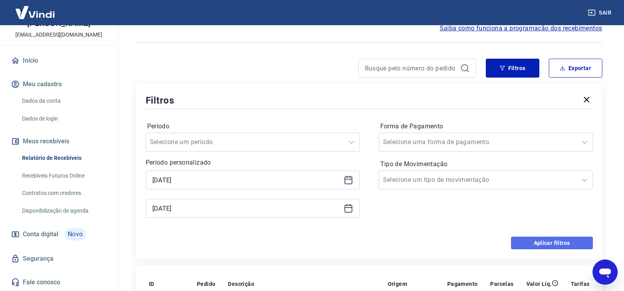
click at [550, 245] on button "Aplicar filtros" at bounding box center [552, 243] width 82 height 13
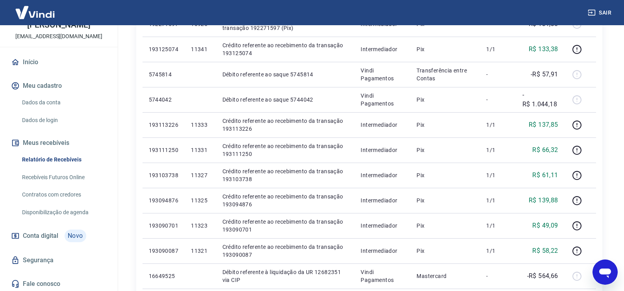
scroll to position [47, 0]
click at [41, 117] on link "Dados de login" at bounding box center [63, 119] width 89 height 16
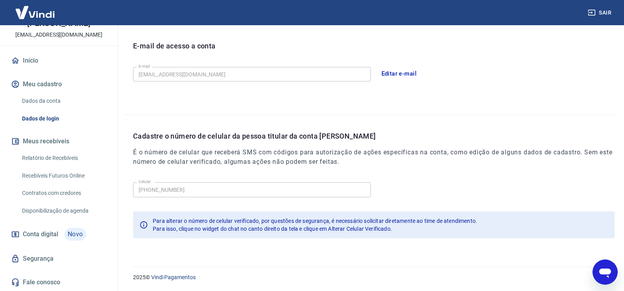
scroll to position [213, 0]
click at [50, 100] on link "Dados da conta" at bounding box center [63, 101] width 89 height 16
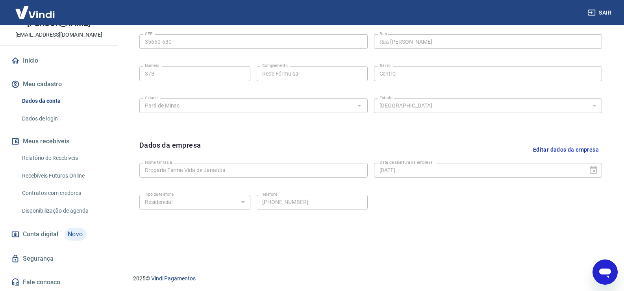
scroll to position [277, 0]
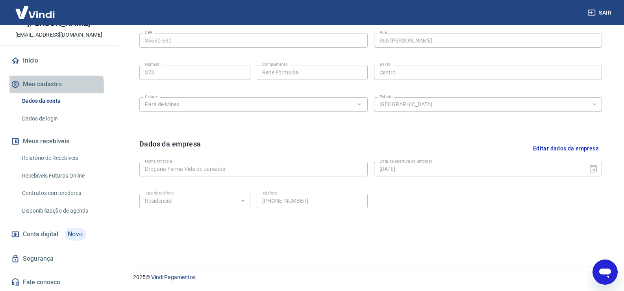
click at [42, 87] on button "Meu cadastro" at bounding box center [58, 84] width 99 height 17
click at [55, 88] on button "Meu cadastro" at bounding box center [58, 84] width 99 height 17
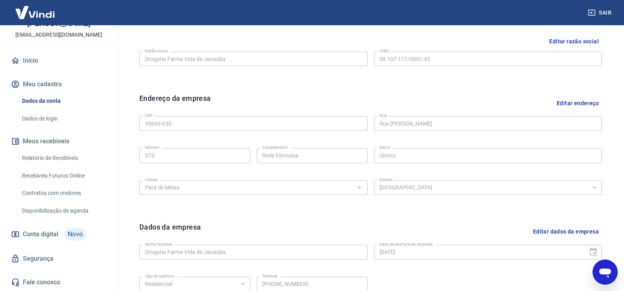
scroll to position [0, 0]
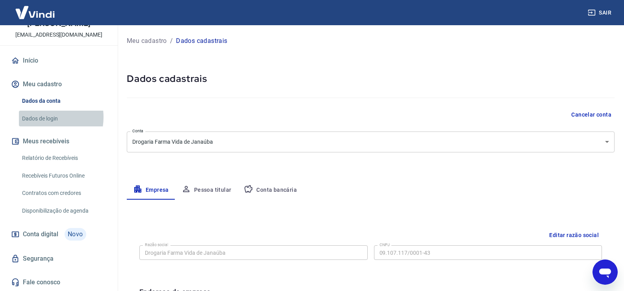
click at [41, 117] on link "Dados de login" at bounding box center [63, 119] width 89 height 16
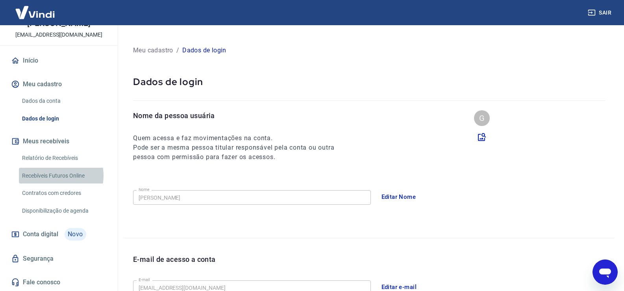
click at [52, 175] on link "Recebíveis Futuros Online" at bounding box center [63, 176] width 89 height 16
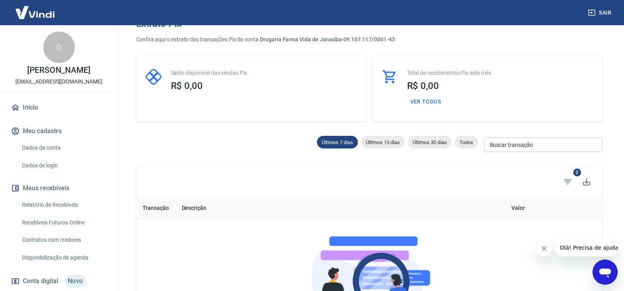
scroll to position [9, 0]
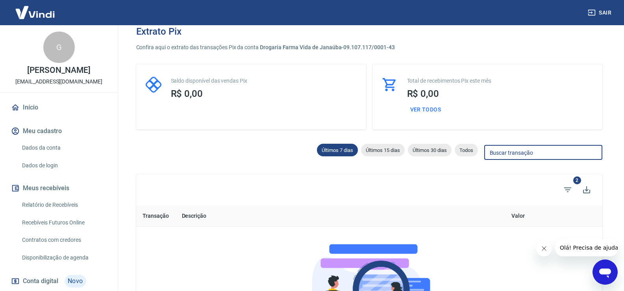
click at [511, 155] on input "Buscar transação" at bounding box center [543, 152] width 118 height 15
click at [601, 268] on icon "Abrir janela de mensagens" at bounding box center [605, 272] width 14 height 14
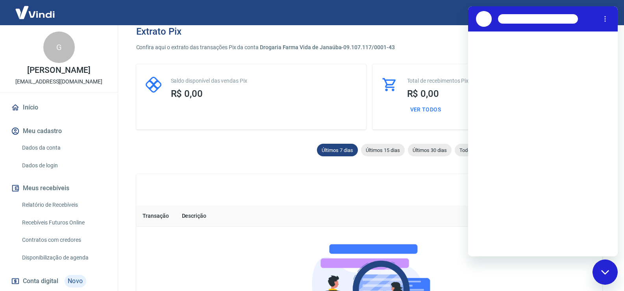
scroll to position [0, 0]
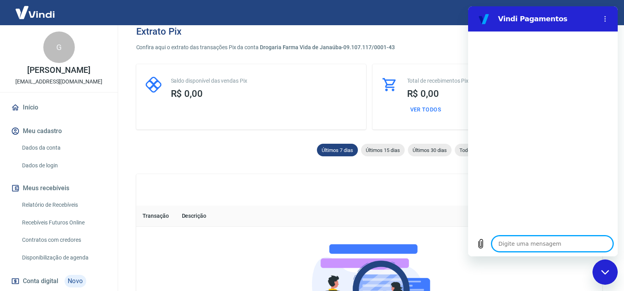
type textarea "f"
type textarea "x"
type textarea "fa"
type textarea "x"
type textarea "fal"
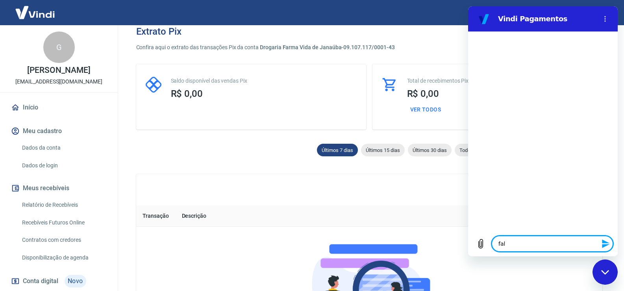
type textarea "x"
type textarea "fala"
type textarea "x"
type textarea "falar"
type textarea "x"
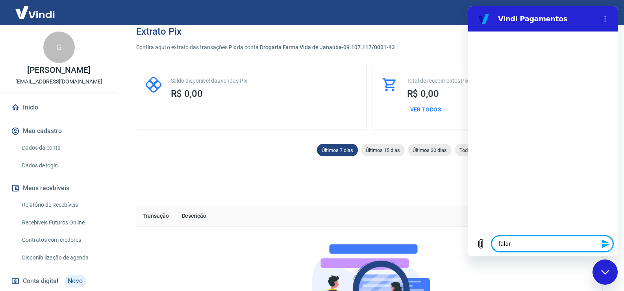
type textarea "falar"
type textarea "x"
type textarea "falar a"
type textarea "x"
type textarea "falar"
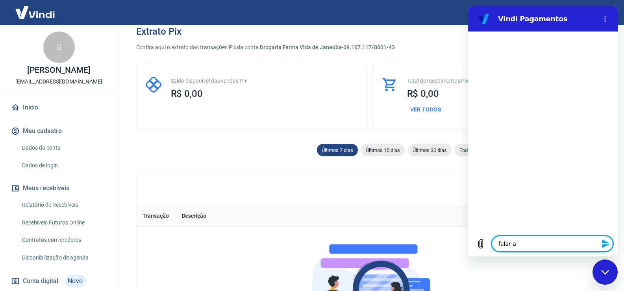
type textarea "x"
type textarea "falar c"
type textarea "x"
type textarea "falar co"
type textarea "x"
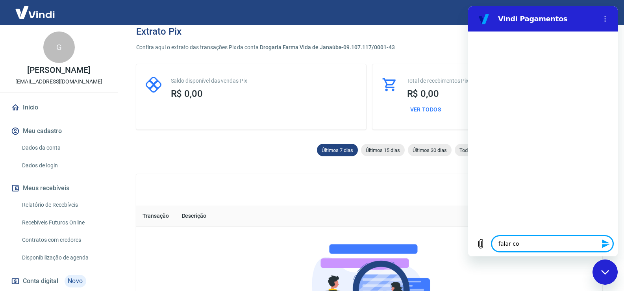
type textarea "falar com"
type textarea "x"
type textarea "falar com"
type textarea "x"
type textarea "falar com a"
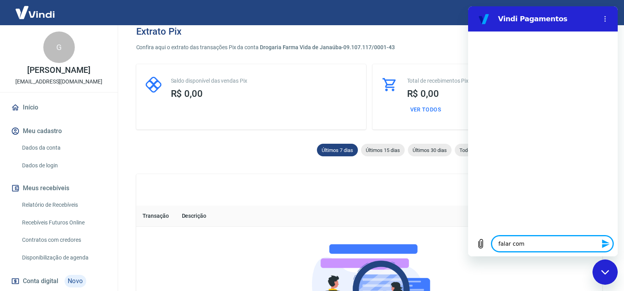
type textarea "x"
type textarea "falar com at"
type textarea "x"
type textarea "falar com ate"
type textarea "x"
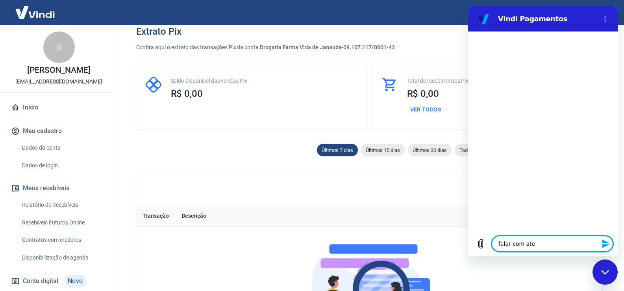
type textarea "falar com [GEOGRAPHIC_DATA]"
type textarea "x"
type textarea "falar com atend"
type textarea "x"
type textarea "falar com atende"
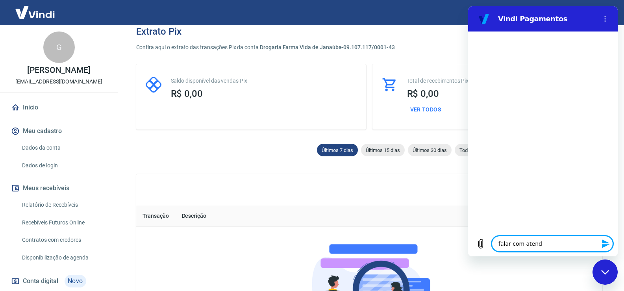
type textarea "x"
type textarea "falar com atenden"
type textarea "x"
type textarea "falar com atendent"
type textarea "x"
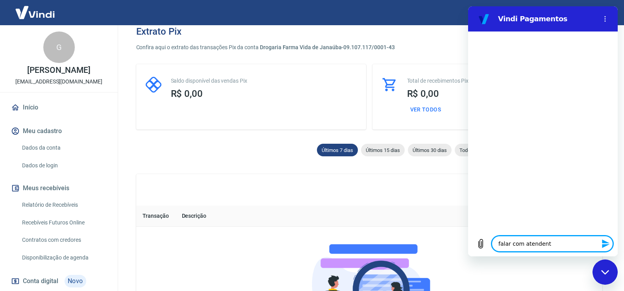
type textarea "falar com atendente"
type textarea "x"
type textarea "falar com atendente"
type textarea "x"
drag, startPoint x: 569, startPoint y: 241, endPoint x: 456, endPoint y: 256, distance: 113.5
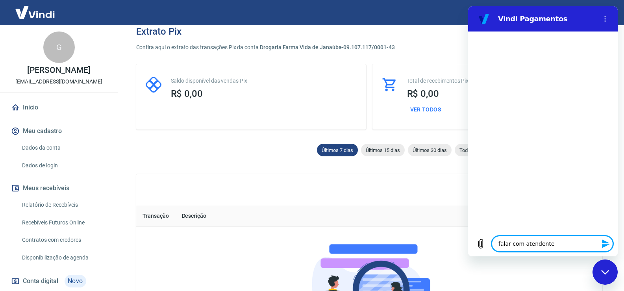
click at [468, 256] on html "Vindi Pagamentos Digite uma mensagem falar com atendente x" at bounding box center [543, 131] width 150 height 250
type textarea "x"
type textarea "falar com atendente"
type textarea "x"
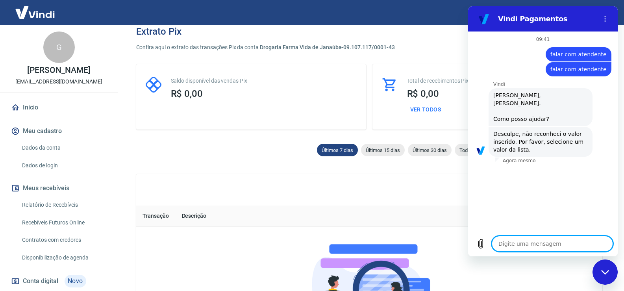
type textarea "x"
click at [525, 241] on textarea at bounding box center [552, 244] width 121 height 16
type textarea "b"
type textarea "x"
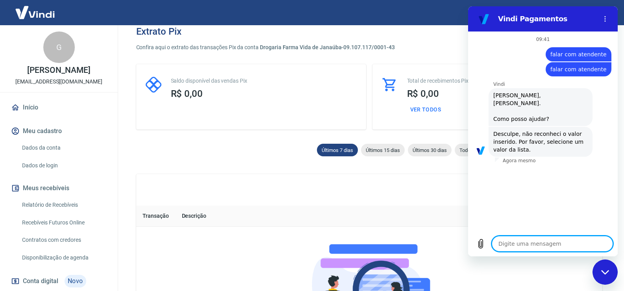
type textarea "b"
type textarea "x"
type textarea "bo"
type textarea "x"
type textarea "boa"
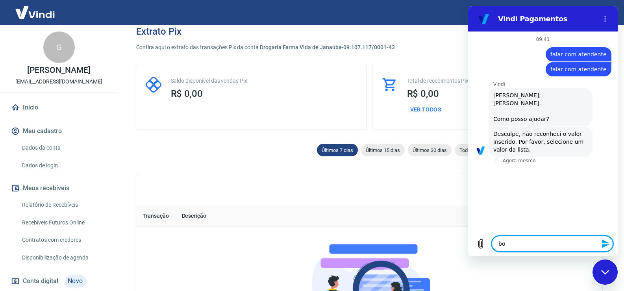
type textarea "x"
type textarea "boa"
type textarea "x"
type textarea "boa"
type textarea "x"
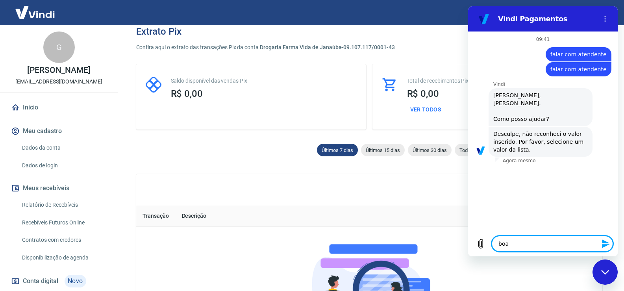
type textarea "bo"
type textarea "x"
type textarea "bom"
type textarea "x"
type textarea "bom"
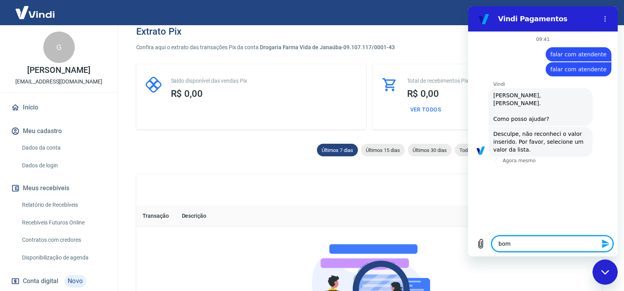
type textarea "x"
type textarea "bom d"
type textarea "x"
type textarea "bom di"
type textarea "x"
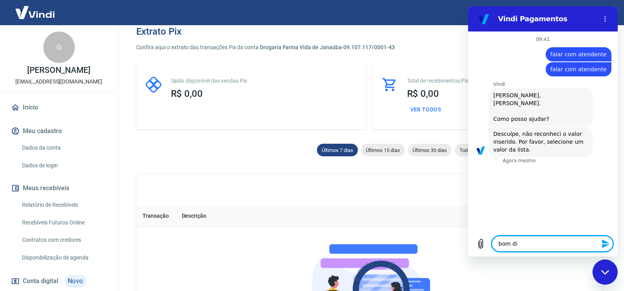
type textarea "bom dia"
type textarea "x"
type textarea "bom dia"
type textarea "x"
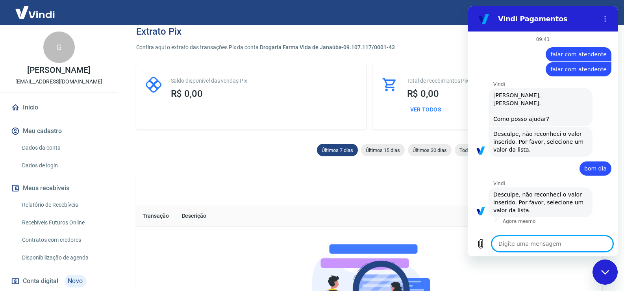
paste textarea "falar com atendente"
type textarea "falar com atendente"
type textarea "x"
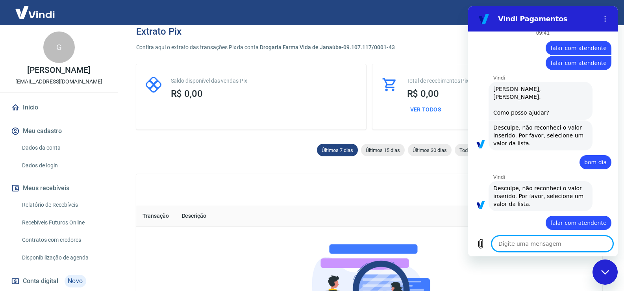
type textarea "x"
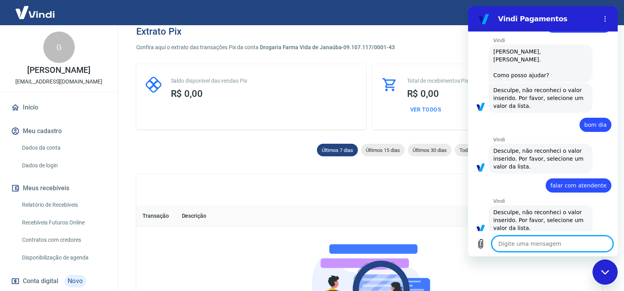
paste textarea "falar com atendente"
type textarea "falar com atendente"
type textarea "x"
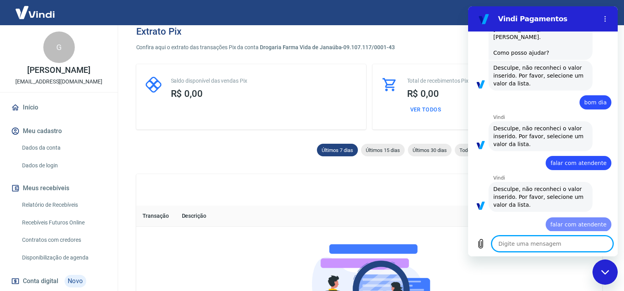
type textarea "x"
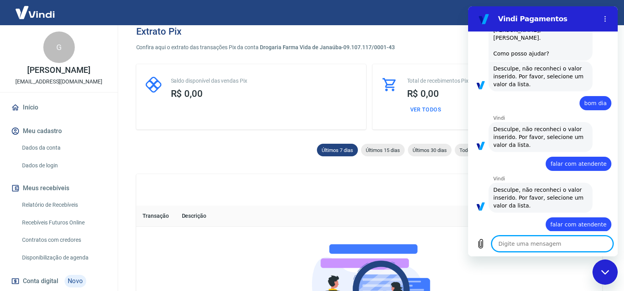
paste textarea "falar com atendente"
type textarea "falar com atendente"
type textarea "x"
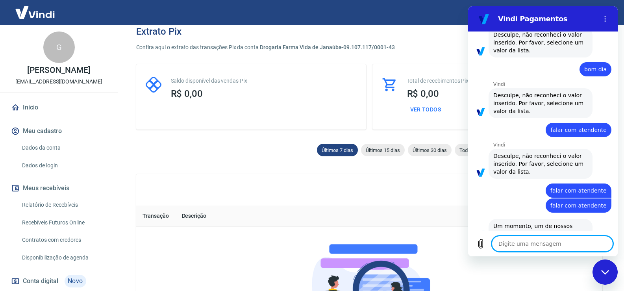
type textarea "x"
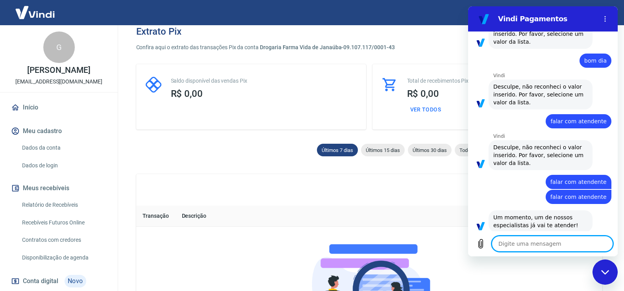
paste textarea "falar com atendente"
type textarea "falar com atendente"
type textarea "x"
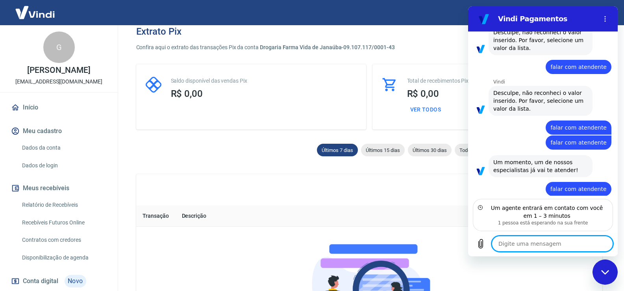
scroll to position [164, 0]
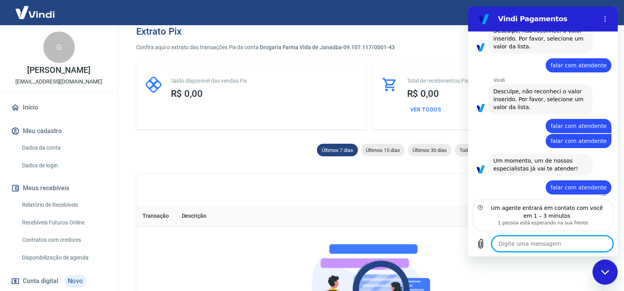
type textarea "x"
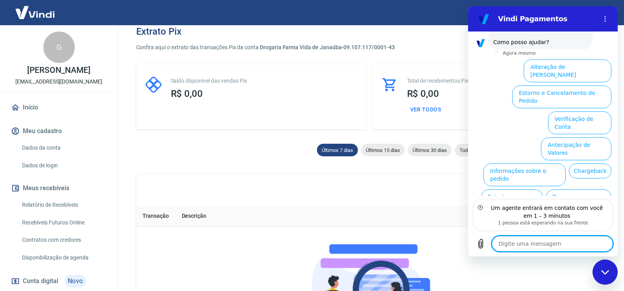
scroll to position [369, 0]
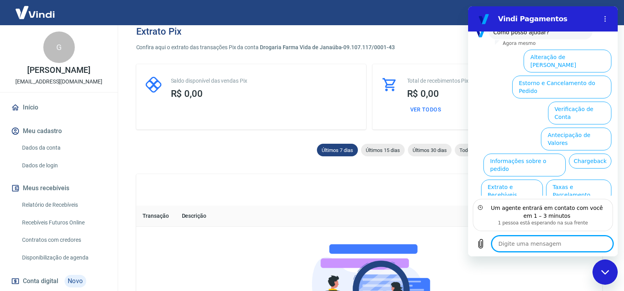
paste textarea "falar com atendente"
type textarea "falar com atendente"
type textarea "x"
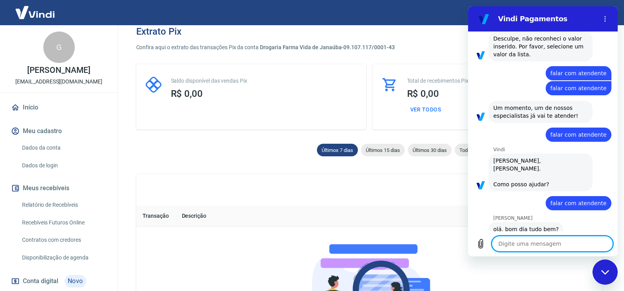
scroll to position [230, 0]
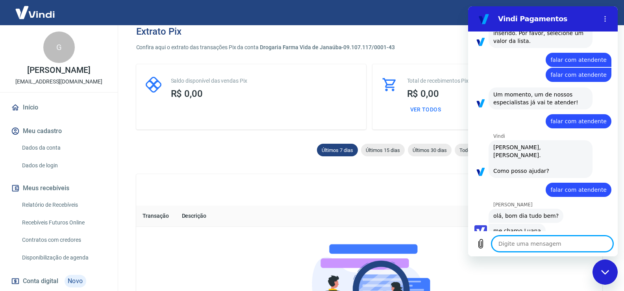
type textarea "x"
click at [527, 243] on textarea at bounding box center [552, 244] width 121 height 16
type textarea "b"
type textarea "x"
type textarea "bo"
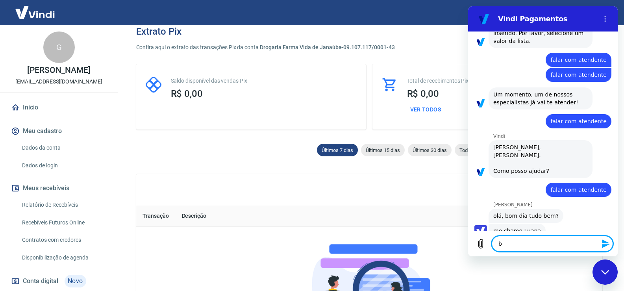
type textarea "x"
type textarea "bom"
type textarea "x"
type textarea "bom"
type textarea "x"
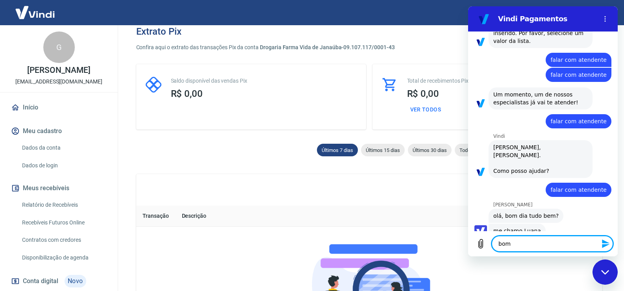
type textarea "bom d"
type textarea "x"
type textarea "bom di"
type textarea "x"
type textarea "bom dia"
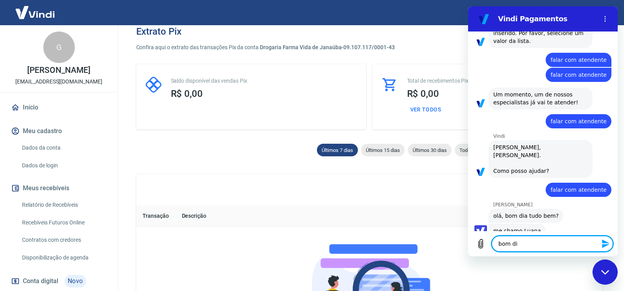
type textarea "x"
type textarea "bom dia"
type textarea "x"
type textarea "bom dia L"
type textarea "x"
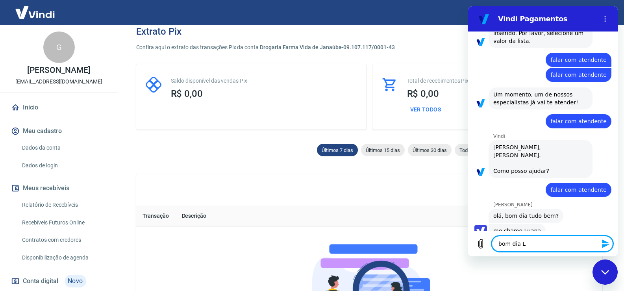
type textarea "bom dia Lu"
type textarea "x"
type textarea "bom dia Lua"
type textarea "x"
type textarea "bom dia Luan"
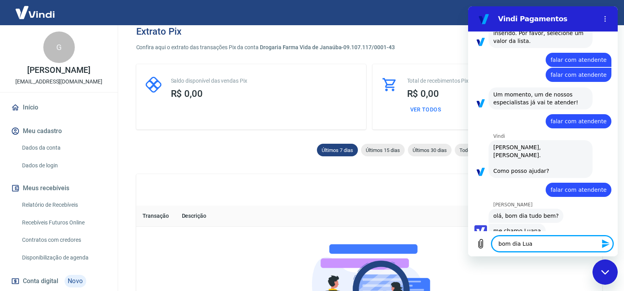
type textarea "x"
type textarea "bom dia Luana"
type textarea "x"
type textarea "bom dia Luana"
type textarea "x"
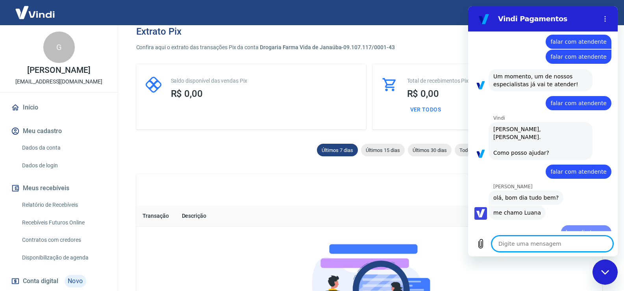
type textarea "x"
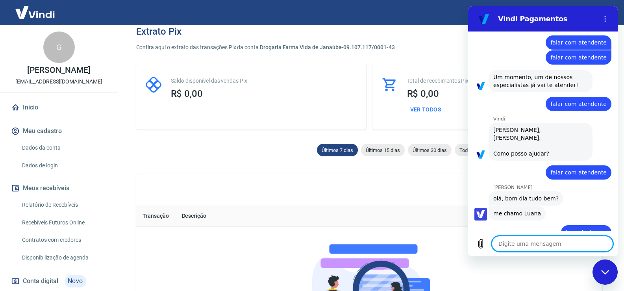
scroll to position [249, 0]
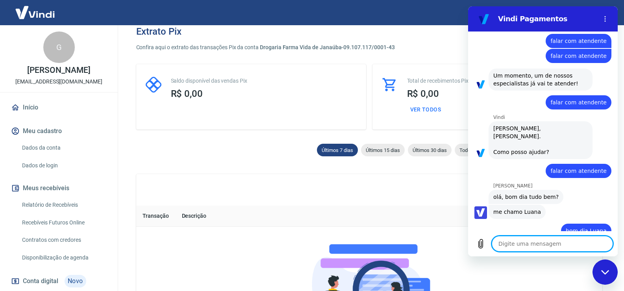
type textarea "r"
type textarea "x"
type textarea "re"
type textarea "x"
type textarea "rec"
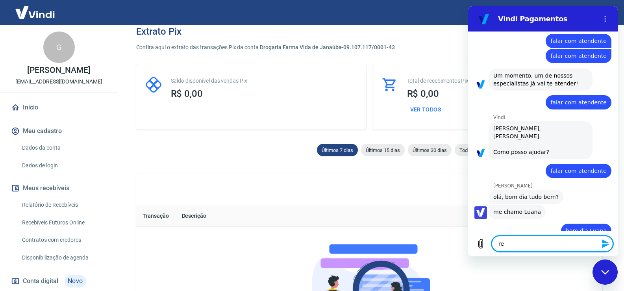
type textarea "x"
type textarea "rece"
type textarea "x"
type textarea "receb"
type textarea "x"
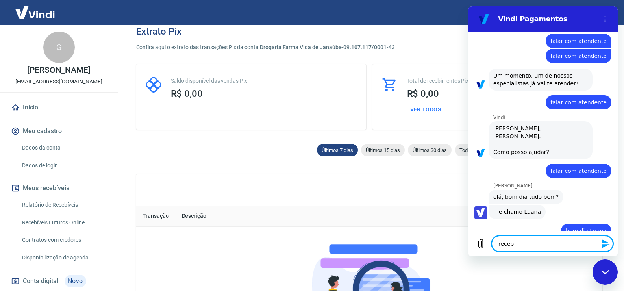
type textarea "recebi"
type textarea "x"
type textarea "recebi"
type textarea "x"
type textarea "recebi a"
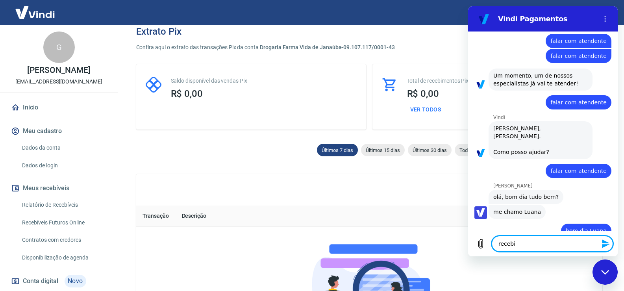
type textarea "x"
type textarea "recebi a"
type textarea "x"
type textarea "recebi a i"
type textarea "x"
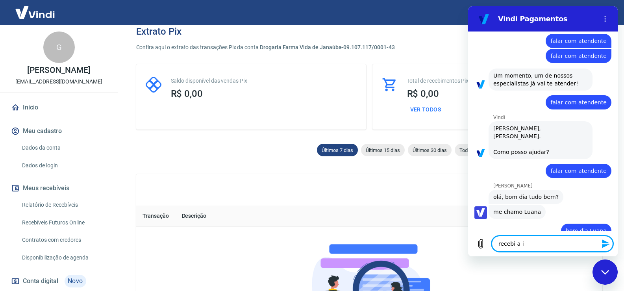
type textarea "recebi a in"
type textarea "x"
type textarea "recebi a inf"
type textarea "x"
type textarea "recebi a info"
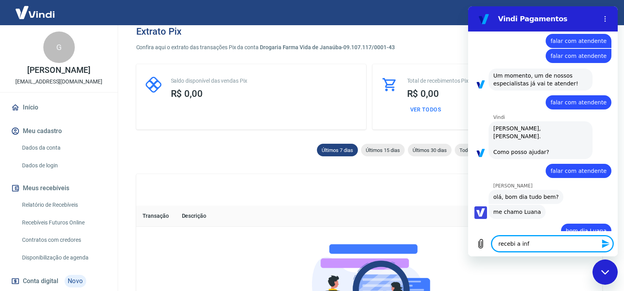
type textarea "x"
type textarea "recebi a infor"
type textarea "x"
type textarea "recebi a inform"
type textarea "x"
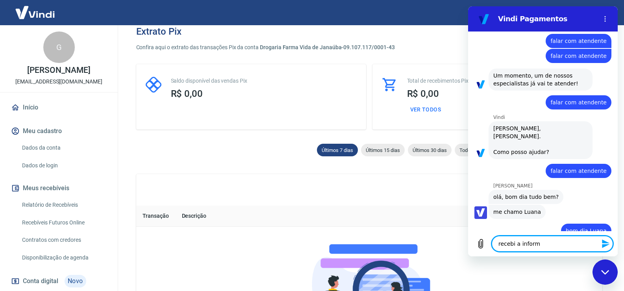
type textarea "recebi a informa"
type textarea "x"
type textarea "recebi a informaç"
type textarea "x"
type textarea "recebi a informaçã"
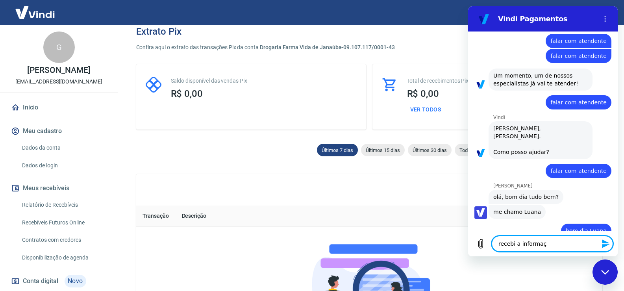
type textarea "x"
type textarea "recebi a informação"
type textarea "x"
type textarea "recebi a informação"
type textarea "x"
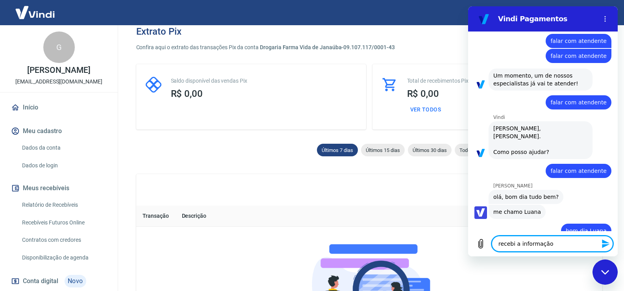
type textarea "recebi a informação q"
type textarea "x"
type textarea "recebi a informação qu"
type textarea "x"
type textarea "recebi a informação que"
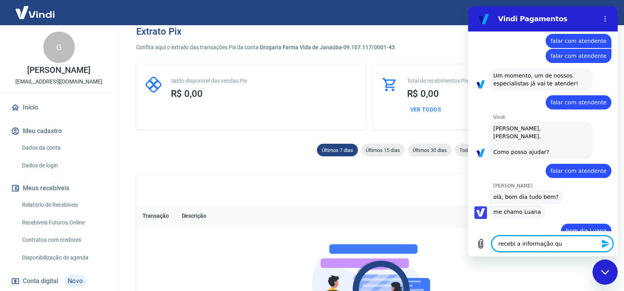
type textarea "x"
type textarea "recebi a informação que"
type textarea "x"
type textarea "recebi a informação que a"
type textarea "x"
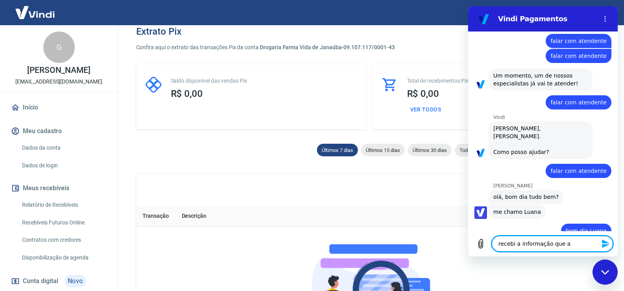
type textarea "recebi a informação que a"
type textarea "x"
type textarea "recebi a informação que a c"
type textarea "x"
type textarea "recebi a informação que a co"
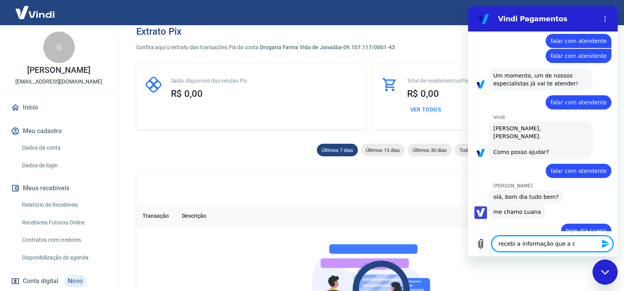
type textarea "x"
type textarea "recebi a informação que a con"
type textarea "x"
type textarea "recebi a informação que a cont"
type textarea "x"
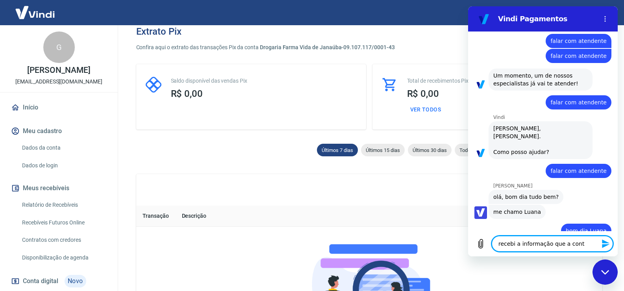
type textarea "recebi a informação que a conta"
type textarea "x"
type textarea "recebi a informação que a conta"
type textarea "x"
type textarea "recebi a informação que a conta"
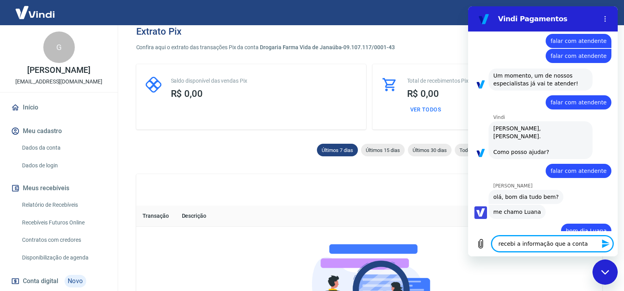
type textarea "x"
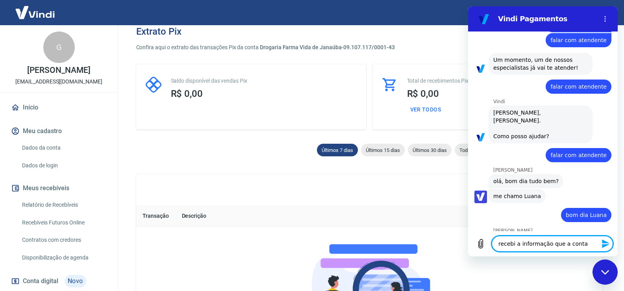
scroll to position [264, 0]
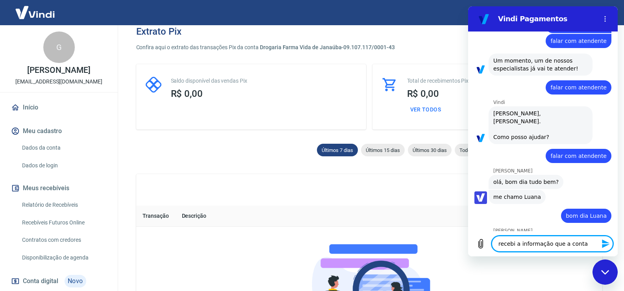
type textarea "recebi a informação que a conta V"
type textarea "x"
type textarea "recebi a informação que a conta Vi"
type textarea "x"
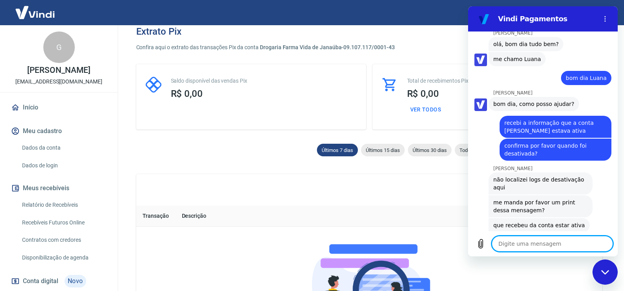
scroll to position [411, 0]
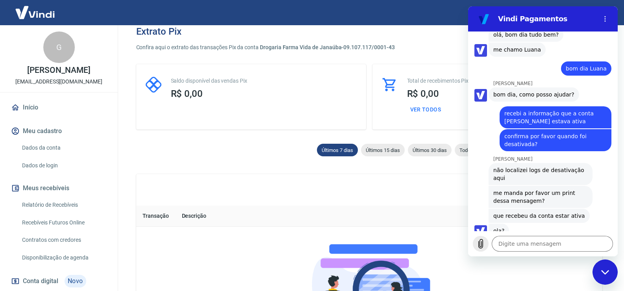
click at [484, 246] on icon "Carregar arquivo" at bounding box center [480, 243] width 9 height 9
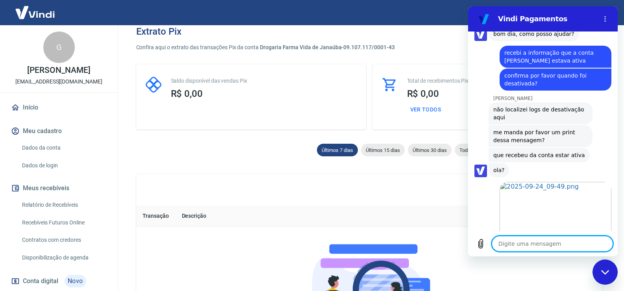
scroll to position [473, 0]
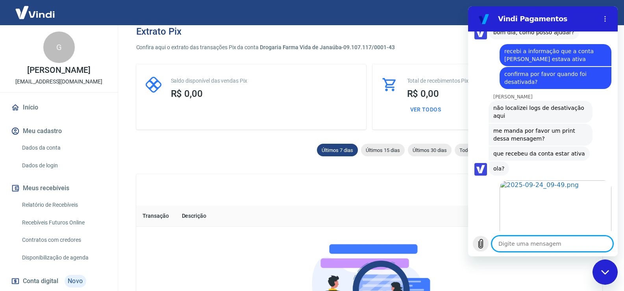
click at [485, 245] on icon "Carregar arquivo" at bounding box center [480, 243] width 9 height 9
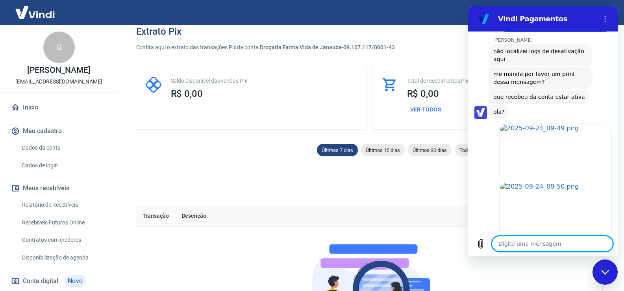
scroll to position [532, 0]
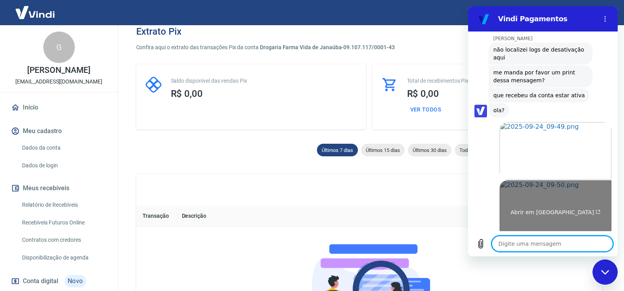
click at [530, 202] on link "Abrir em [GEOGRAPHIC_DATA]" at bounding box center [556, 209] width 112 height 58
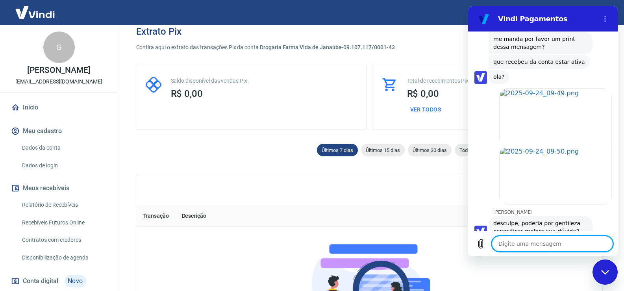
scroll to position [566, 0]
click at [516, 240] on textarea at bounding box center [552, 244] width 121 height 16
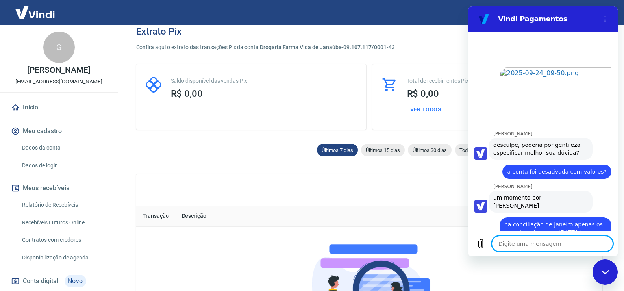
scroll to position [645, 0]
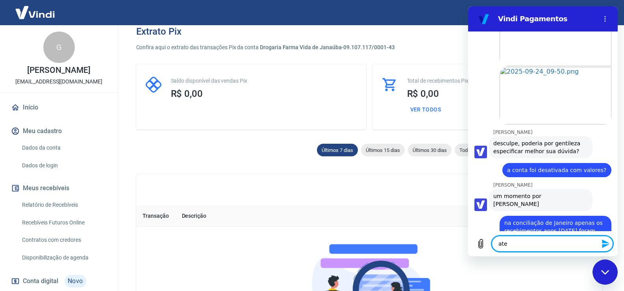
drag, startPoint x: 521, startPoint y: 245, endPoint x: 476, endPoint y: 256, distance: 45.9
click at [476, 256] on html "Vindi Pagamentos 09:41 diz: falar com atendente Enviado · 09:41 diz: falar com …" at bounding box center [543, 131] width 150 height 250
paste textarea "ndimento #1686469"
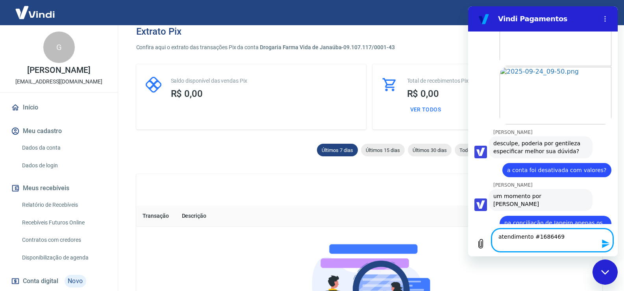
scroll to position [652, 0]
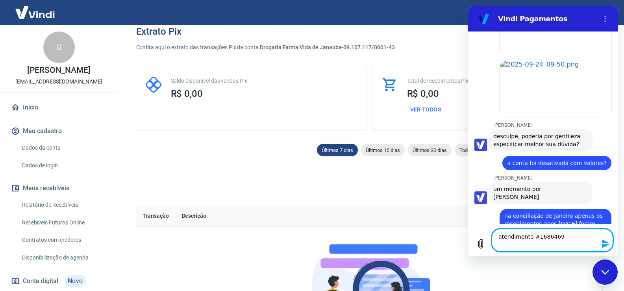
drag, startPoint x: 557, startPoint y: 235, endPoint x: 481, endPoint y: 234, distance: 76.4
click at [481, 234] on div "Digite uma mensagem atendimento #1686469 x" at bounding box center [543, 240] width 150 height 32
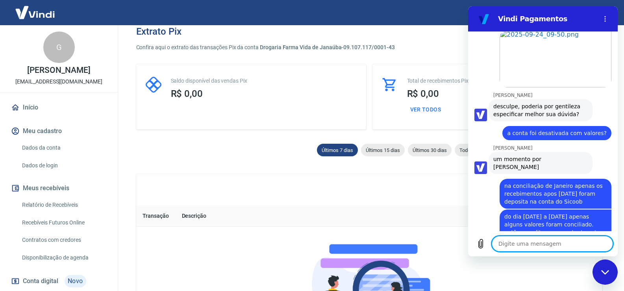
scroll to position [684, 0]
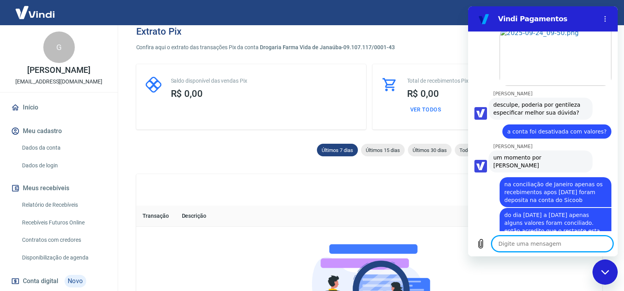
paste textarea "atendimento #1686469"
click at [500, 247] on textarea "atendimento #1686469" at bounding box center [552, 244] width 121 height 16
click at [581, 245] on textarea "o atendimento #1686469" at bounding box center [552, 244] width 121 height 16
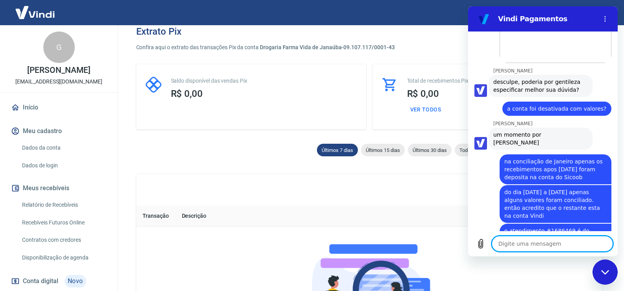
scroll to position [733, 0]
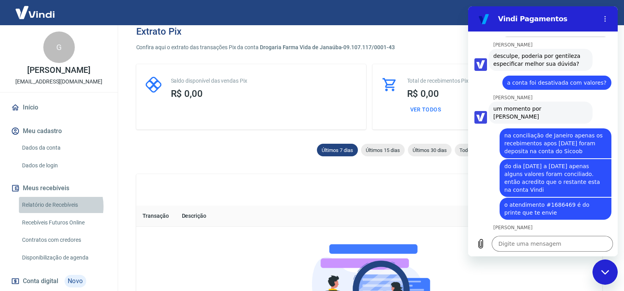
click at [53, 206] on link "Relatório de Recebíveis" at bounding box center [63, 205] width 89 height 16
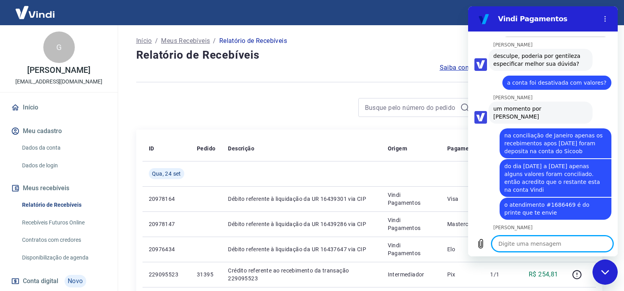
scroll to position [748, 0]
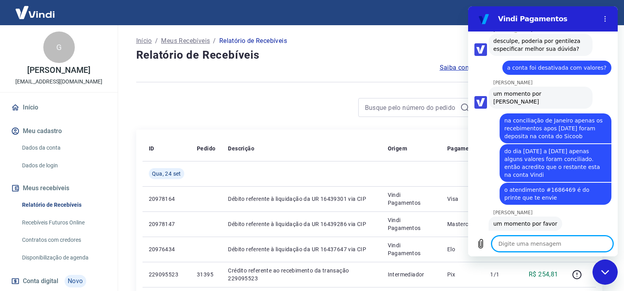
click at [541, 247] on textarea at bounding box center [552, 244] width 121 height 16
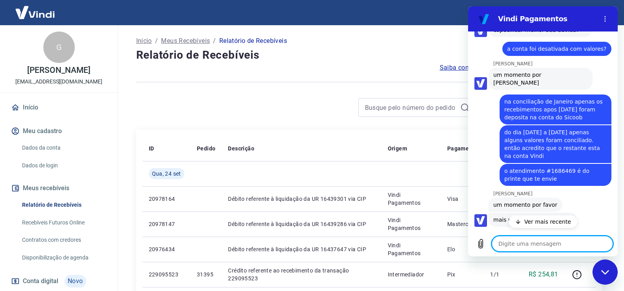
scroll to position [800, 0]
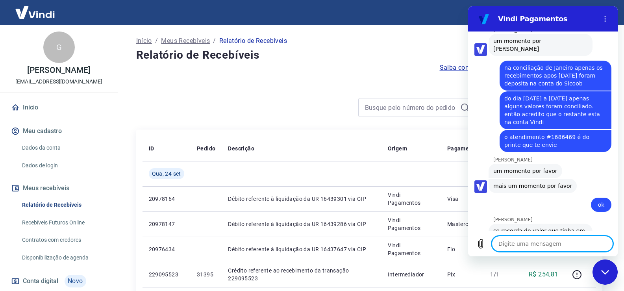
click at [538, 253] on div "Digite uma mensagem x" at bounding box center [543, 243] width 150 height 25
click at [519, 246] on textarea at bounding box center [552, 244] width 121 height 16
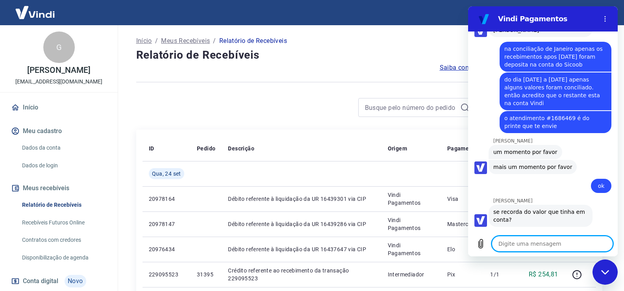
scroll to position [868, 0]
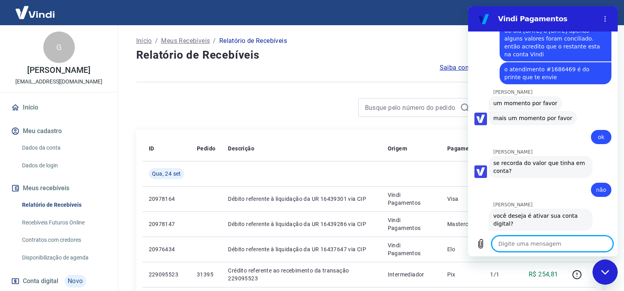
click at [523, 247] on textarea at bounding box center [552, 244] width 121 height 16
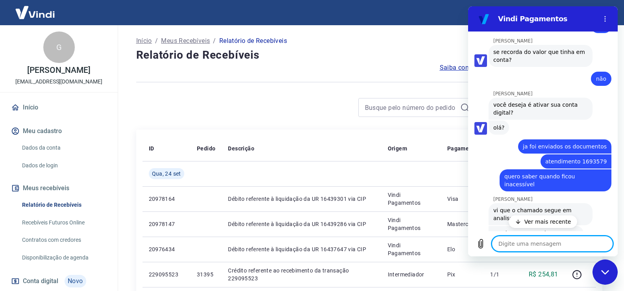
scroll to position [996, 0]
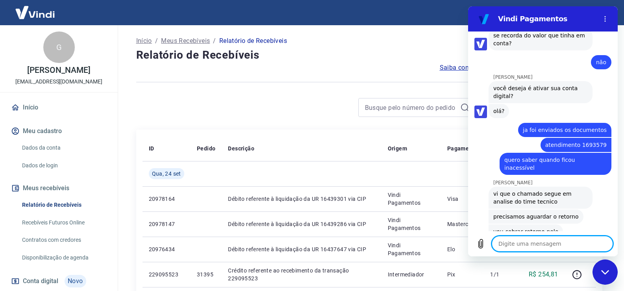
click at [527, 247] on textarea at bounding box center [552, 244] width 121 height 16
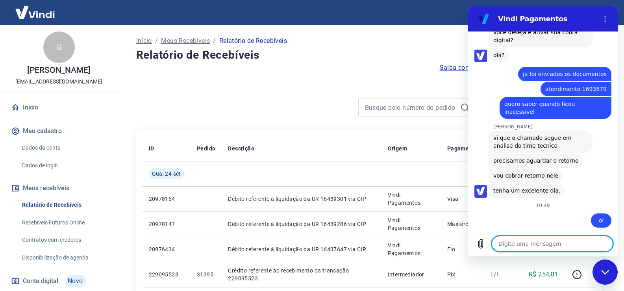
scroll to position [1033, 0]
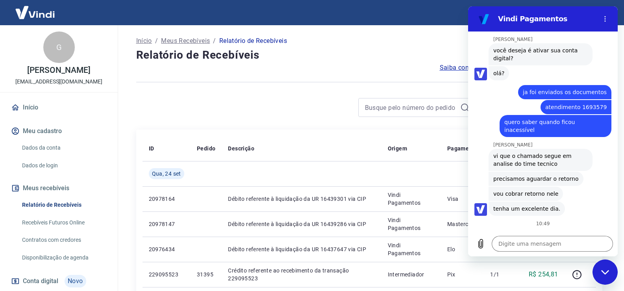
click at [605, 279] on div "Fechar janela de mensagens" at bounding box center [606, 272] width 24 height 24
